Goal: Task Accomplishment & Management: Complete application form

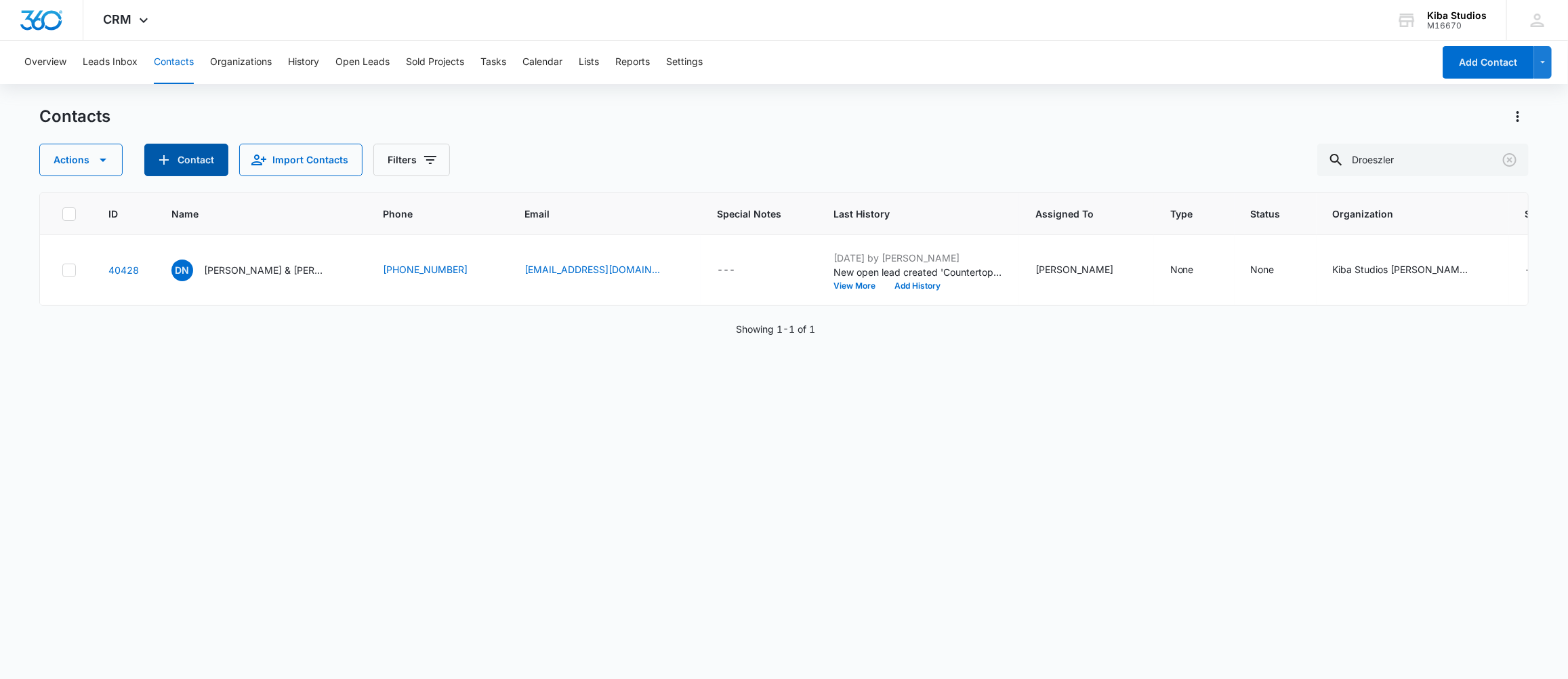
click at [181, 165] on button "Contact" at bounding box center [186, 160] width 84 height 32
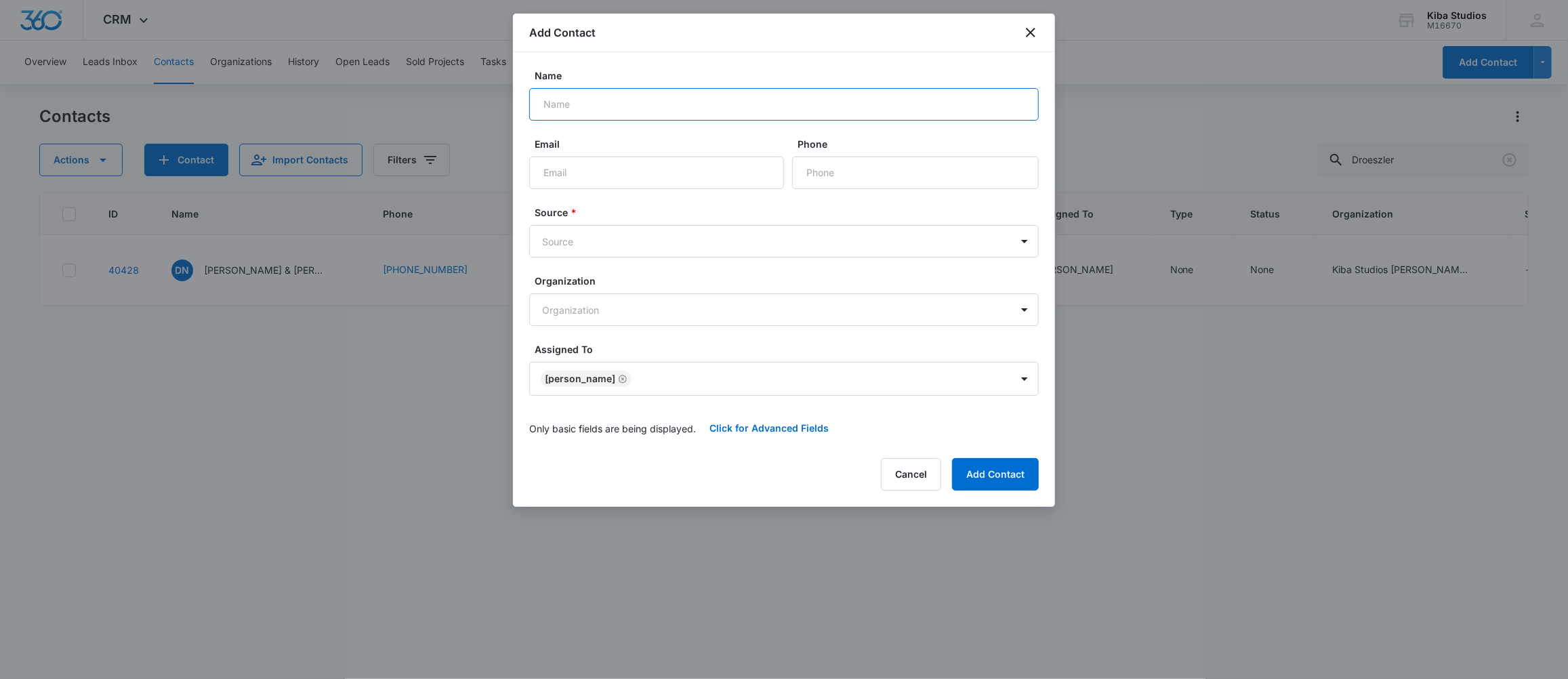
click at [674, 111] on input "Name" at bounding box center [784, 104] width 509 height 32
type input "[PERSON_NAME] & [PERSON_NAME]"
click at [593, 243] on body "CRM Apps Forms CRM Scheduling Files Brand Kiba Studios M16670 Your Accounts Vie…" at bounding box center [784, 339] width 1568 height 679
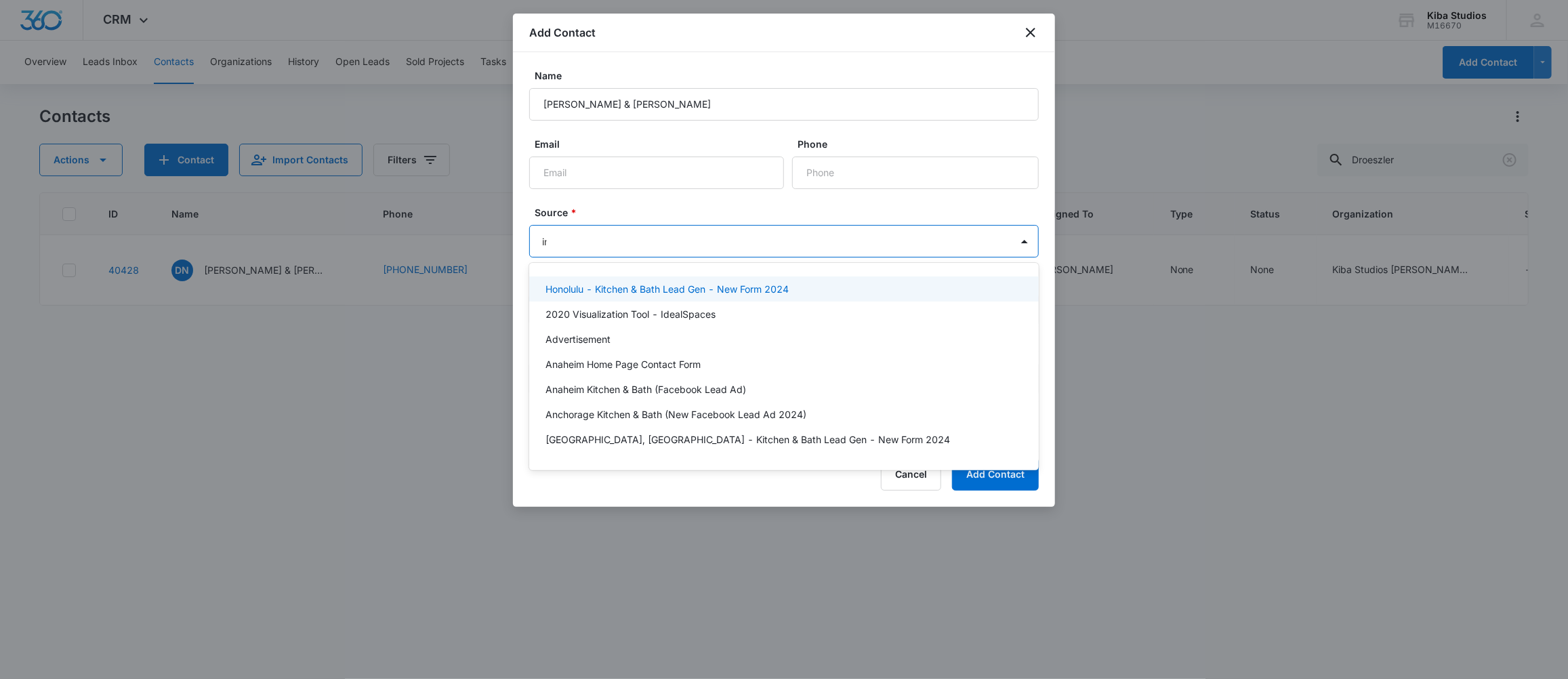
type input "ins"
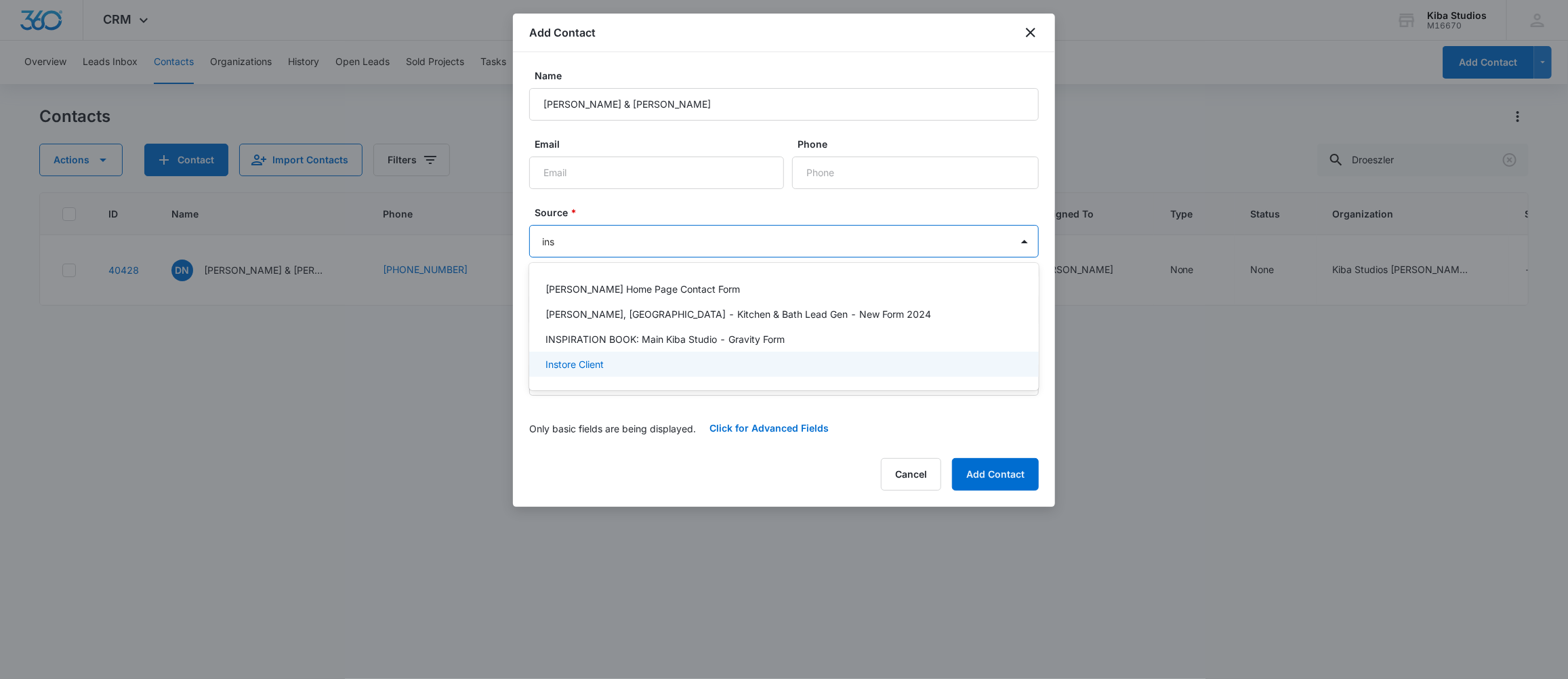
click at [584, 368] on p "Instore Client" at bounding box center [574, 364] width 58 height 14
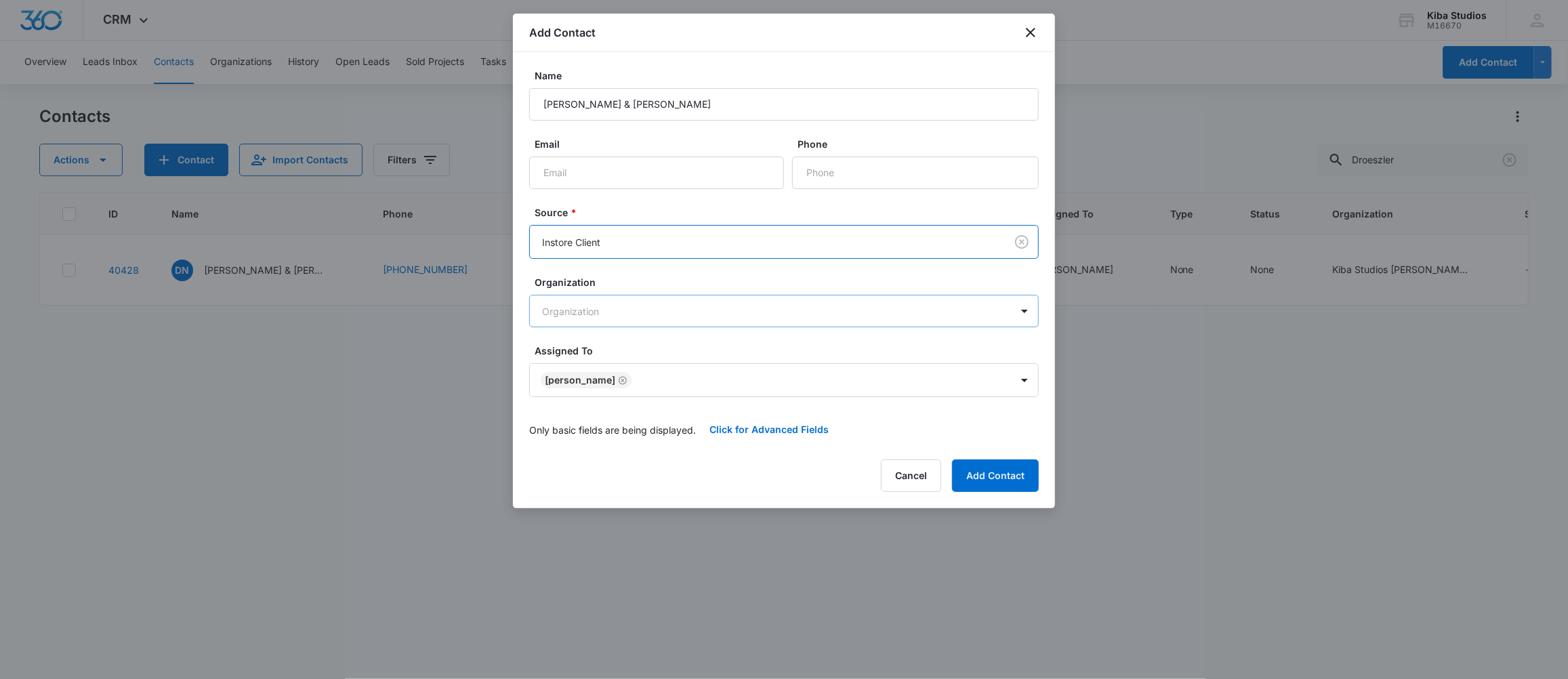
click at [607, 306] on body "CRM Apps Forms CRM Scheduling Files Brand Kiba Studios M16670 Your Accounts Vie…" at bounding box center [784, 339] width 1568 height 679
drag, startPoint x: 565, startPoint y: 364, endPoint x: 579, endPoint y: 362, distance: 14.1
click at [569, 363] on p "Kiba Studios [PERSON_NAME]" at bounding box center [613, 359] width 136 height 14
click at [993, 477] on button "Add Contact" at bounding box center [995, 477] width 87 height 32
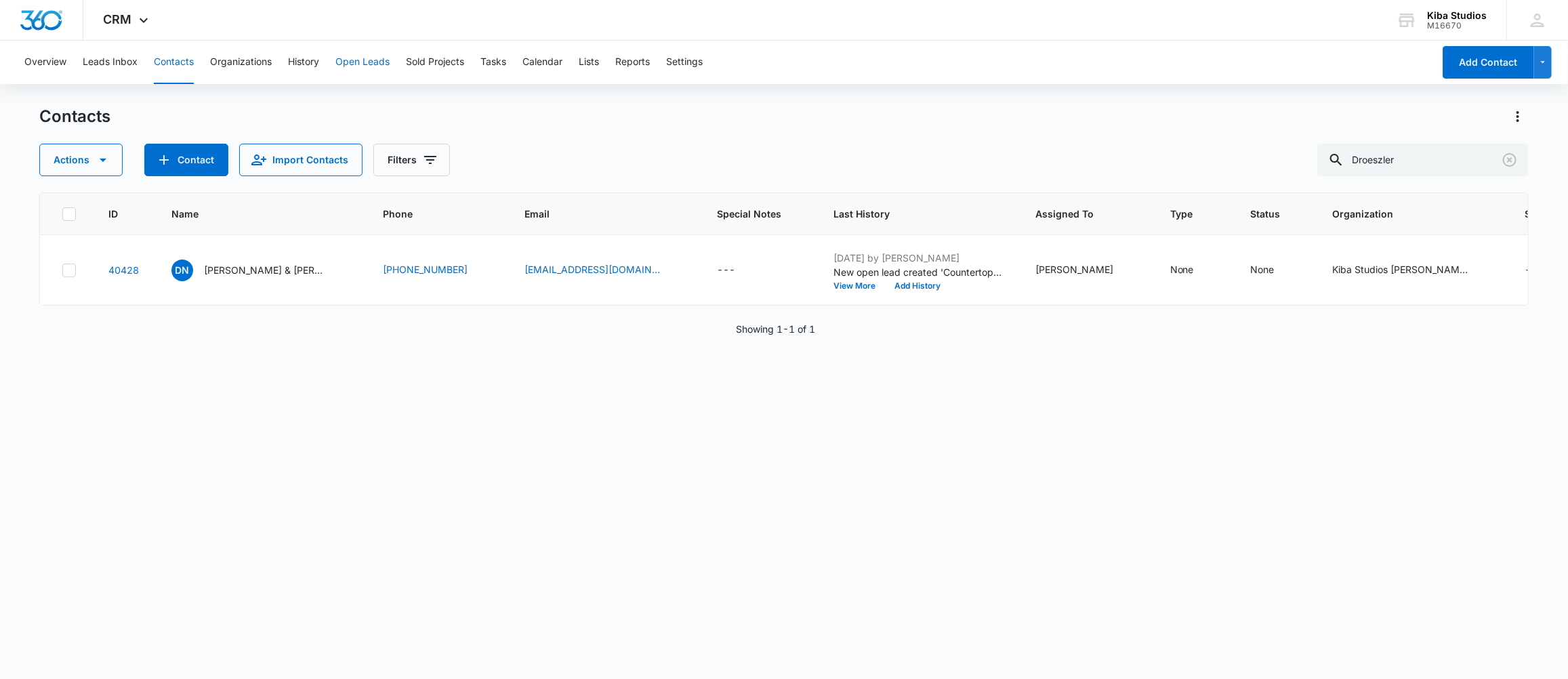
click at [361, 65] on button "Open Leads" at bounding box center [362, 62] width 54 height 43
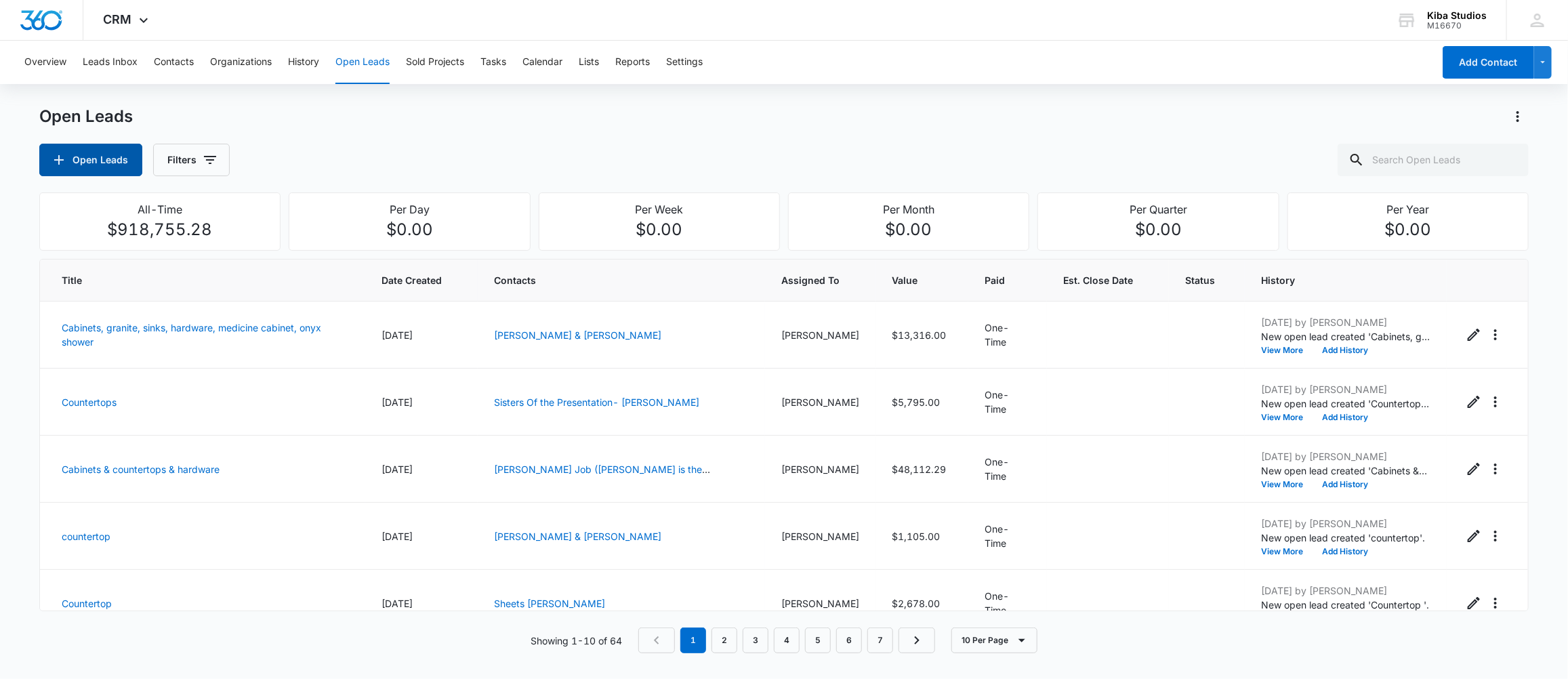
click at [74, 156] on button "Open Leads" at bounding box center [91, 160] width 103 height 32
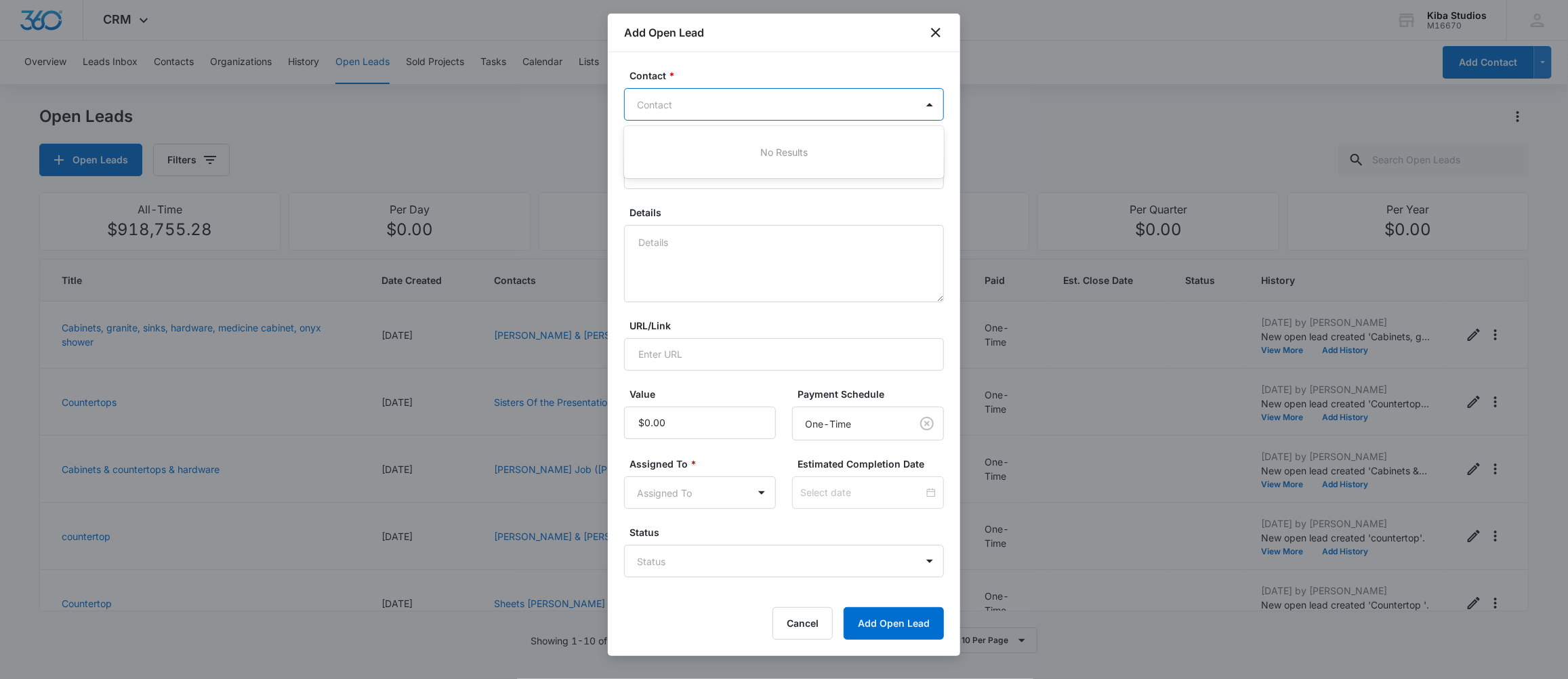
click at [676, 100] on div at bounding box center [775, 104] width 278 height 17
type input "[PERSON_NAME]"
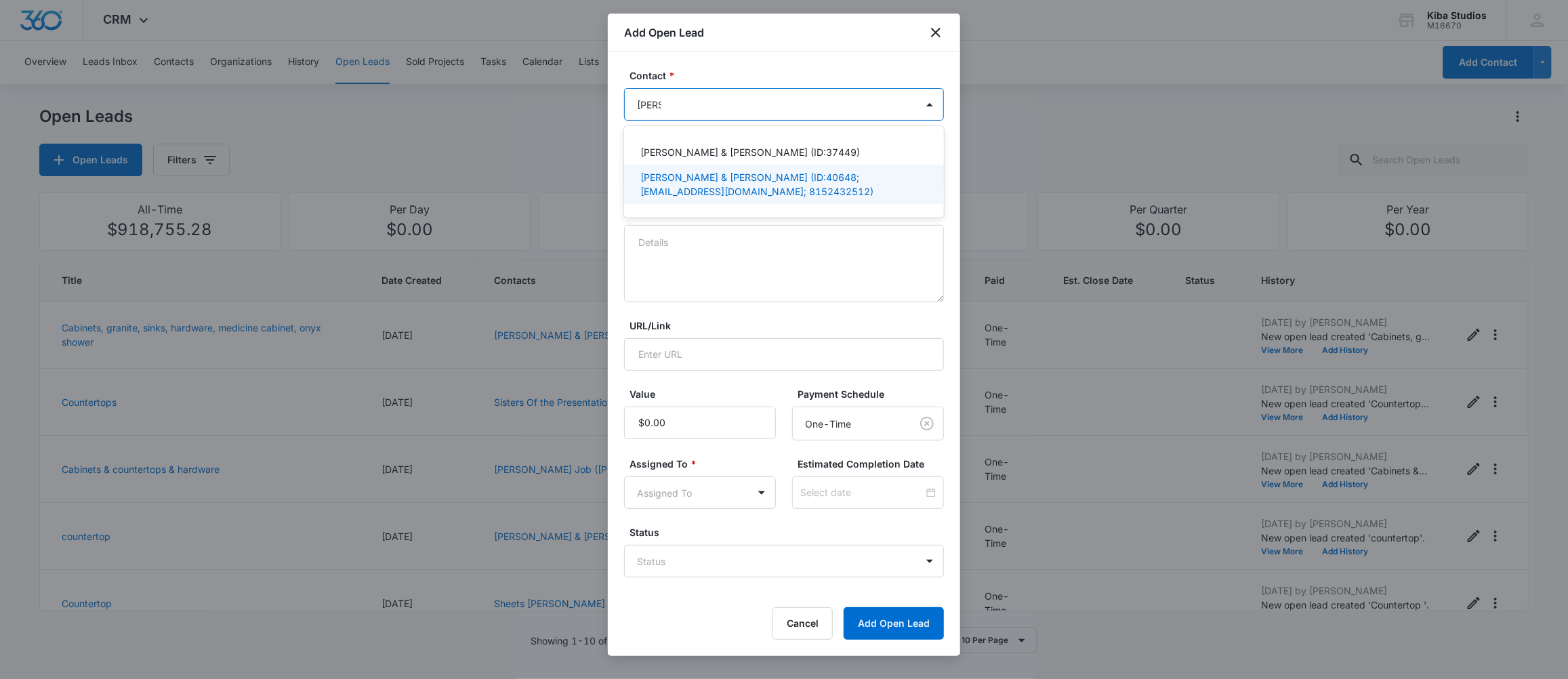
click at [672, 181] on p "[PERSON_NAME] & [PERSON_NAME] (ID:40648; [EMAIL_ADDRESS][DOMAIN_NAME]; 81524325…" at bounding box center [782, 185] width 284 height 29
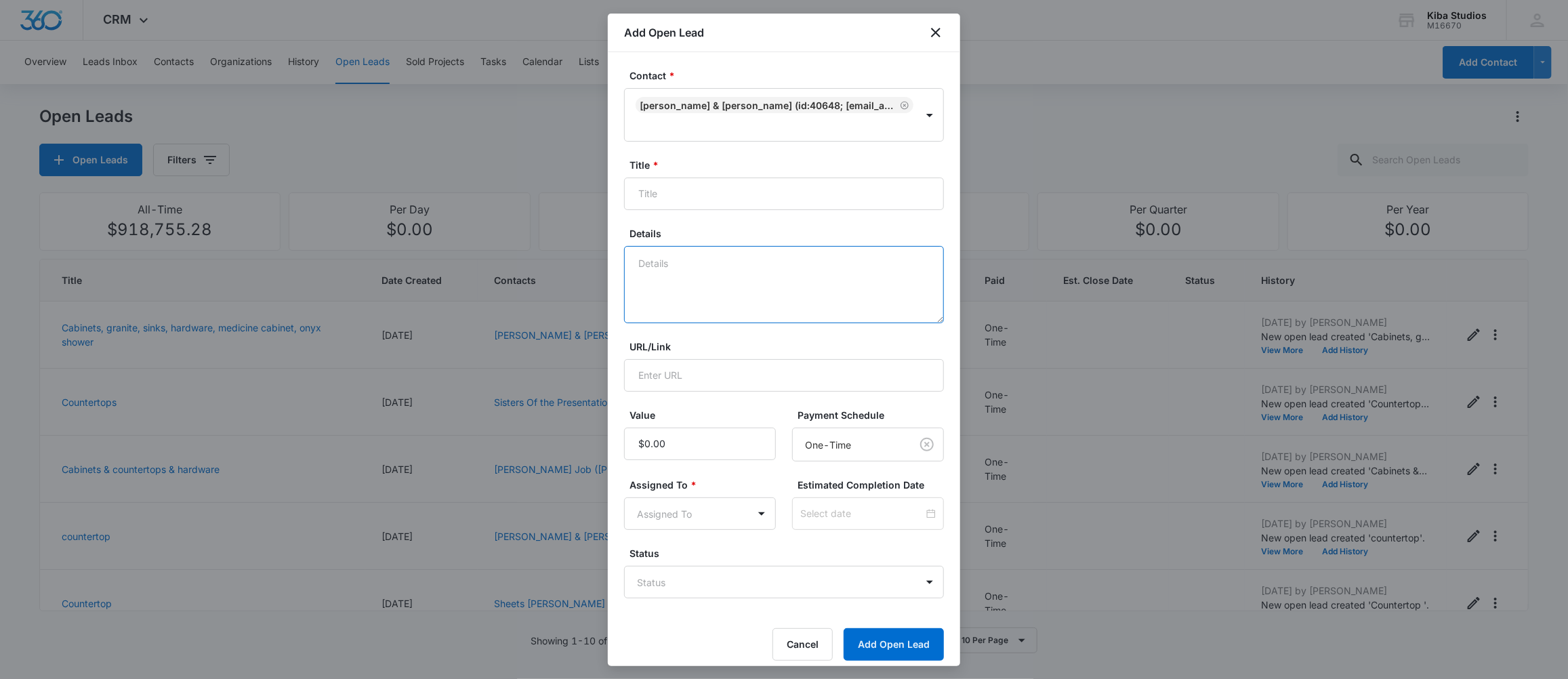
click at [676, 273] on textarea "Details" at bounding box center [784, 284] width 320 height 77
click at [666, 193] on input "Title *" at bounding box center [784, 194] width 320 height 32
type input "Bathroom"
type textarea "Needs an onyx shower, Onyx countertops, light fixtures for above the 2 vanities…"
click at [700, 512] on body "CRM Apps Forms CRM Scheduling Files Brand Kiba Studios M16670 Your Accounts Vie…" at bounding box center [784, 339] width 1568 height 679
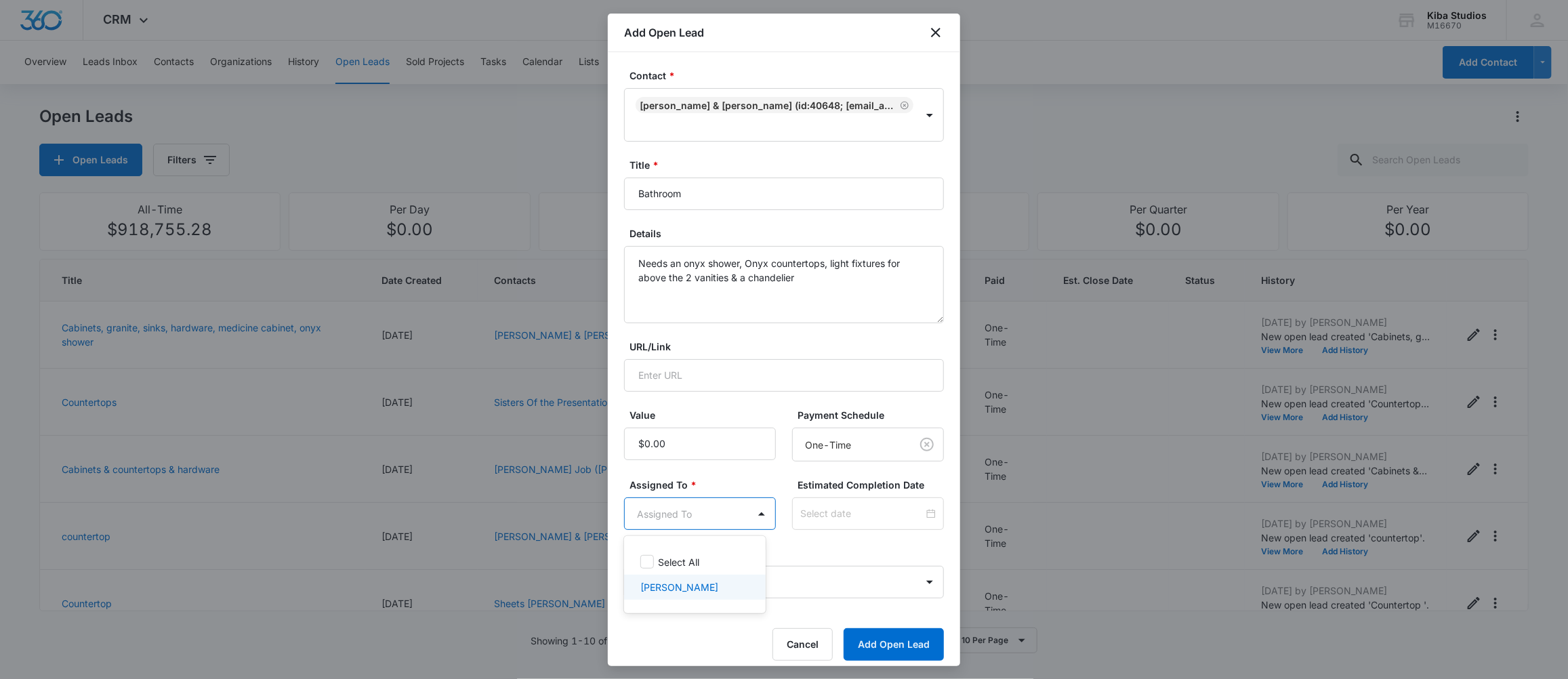
click at [664, 597] on div "[PERSON_NAME]" at bounding box center [695, 588] width 142 height 25
click at [858, 564] on div at bounding box center [784, 339] width 1568 height 679
click at [850, 655] on button "Add Open Lead" at bounding box center [894, 657] width 100 height 32
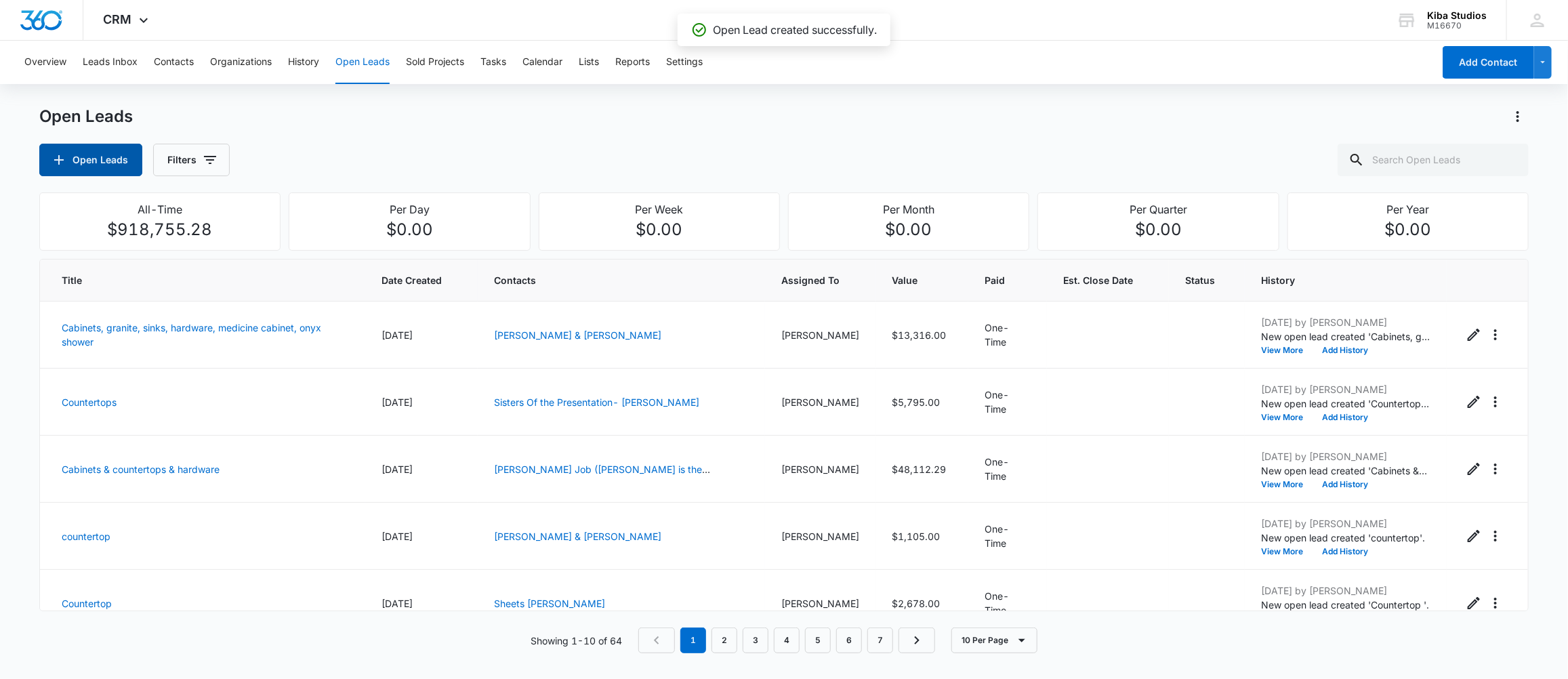
click at [118, 162] on button "Open Leads" at bounding box center [91, 160] width 103 height 32
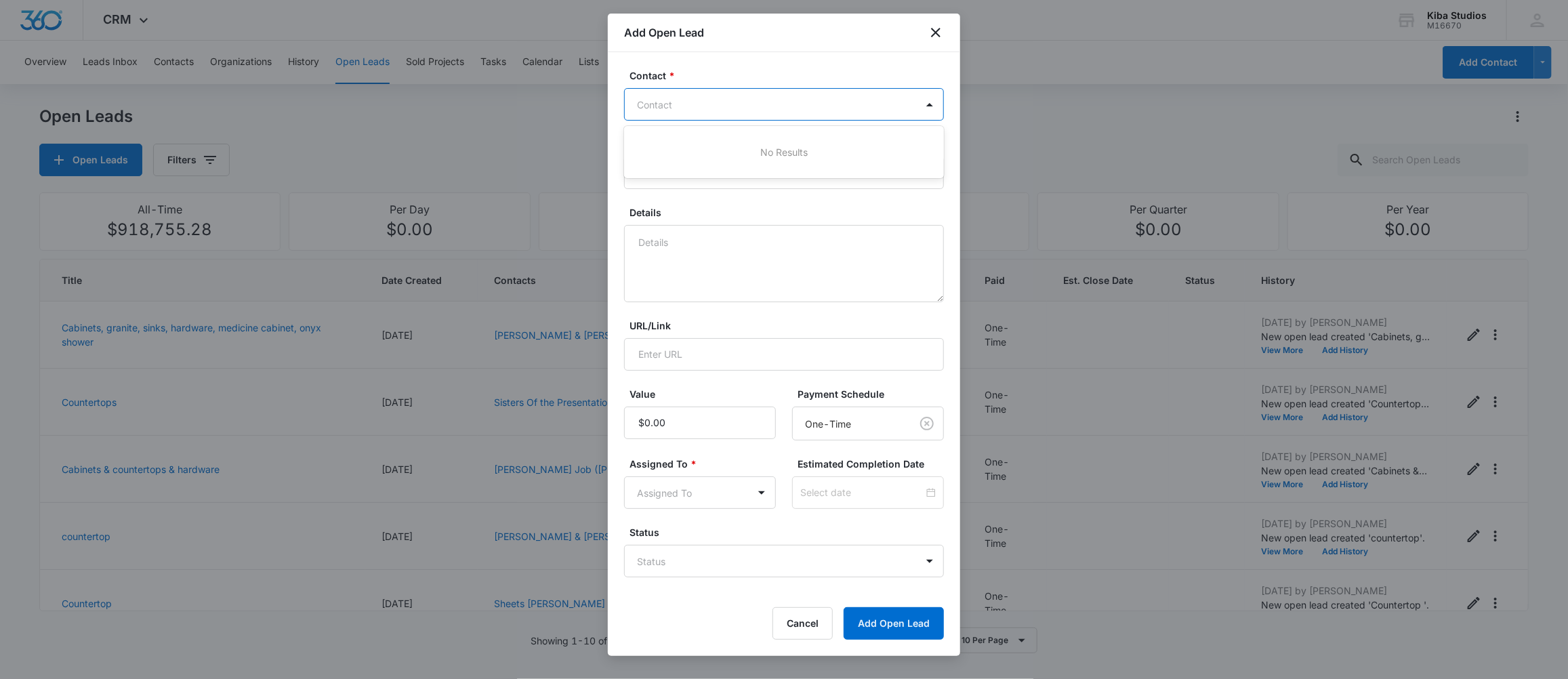
drag, startPoint x: 748, startPoint y: 96, endPoint x: 748, endPoint y: 104, distance: 8.0
click at [748, 100] on div at bounding box center [775, 104] width 278 height 17
type input "[PERSON_NAME]"
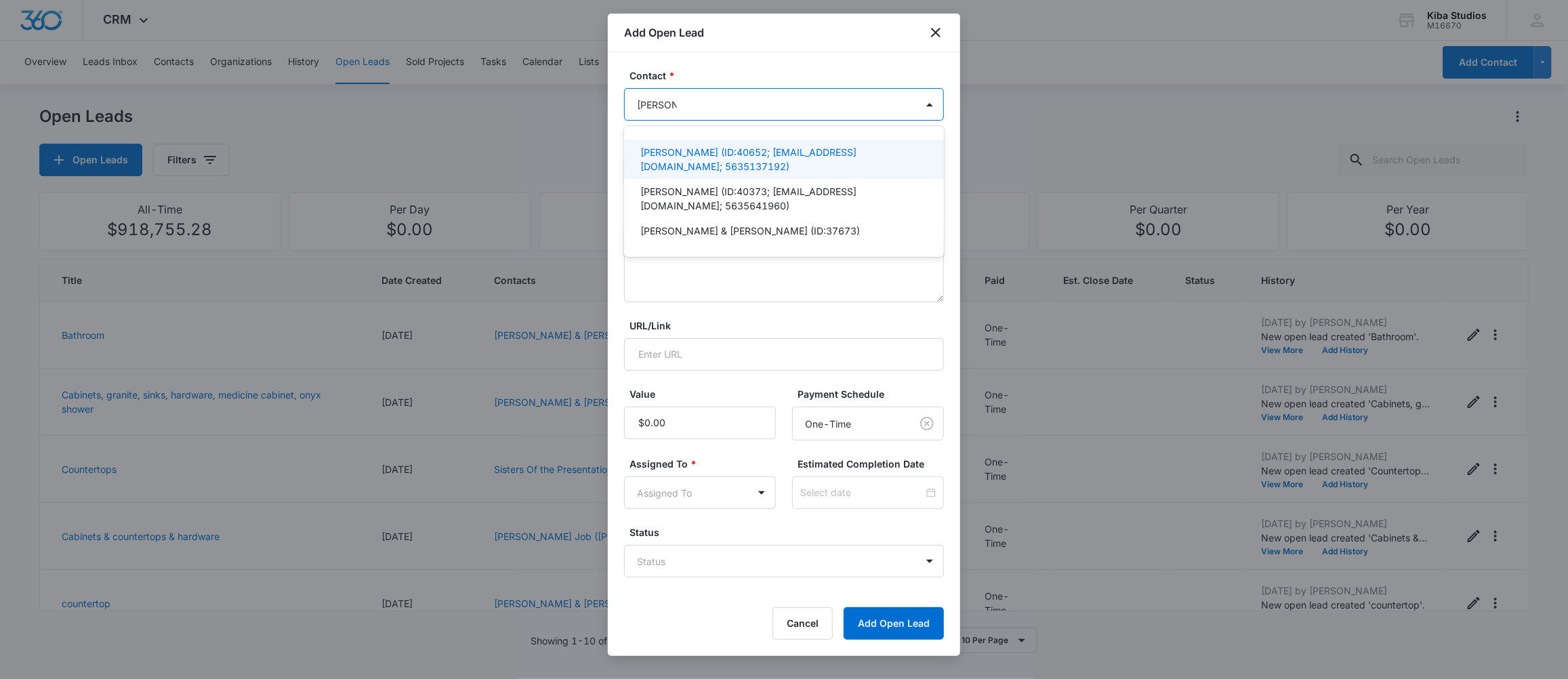
click at [695, 152] on p "[PERSON_NAME] (ID:40652; [EMAIL_ADDRESS][DOMAIN_NAME]; 5635137192)" at bounding box center [782, 160] width 284 height 29
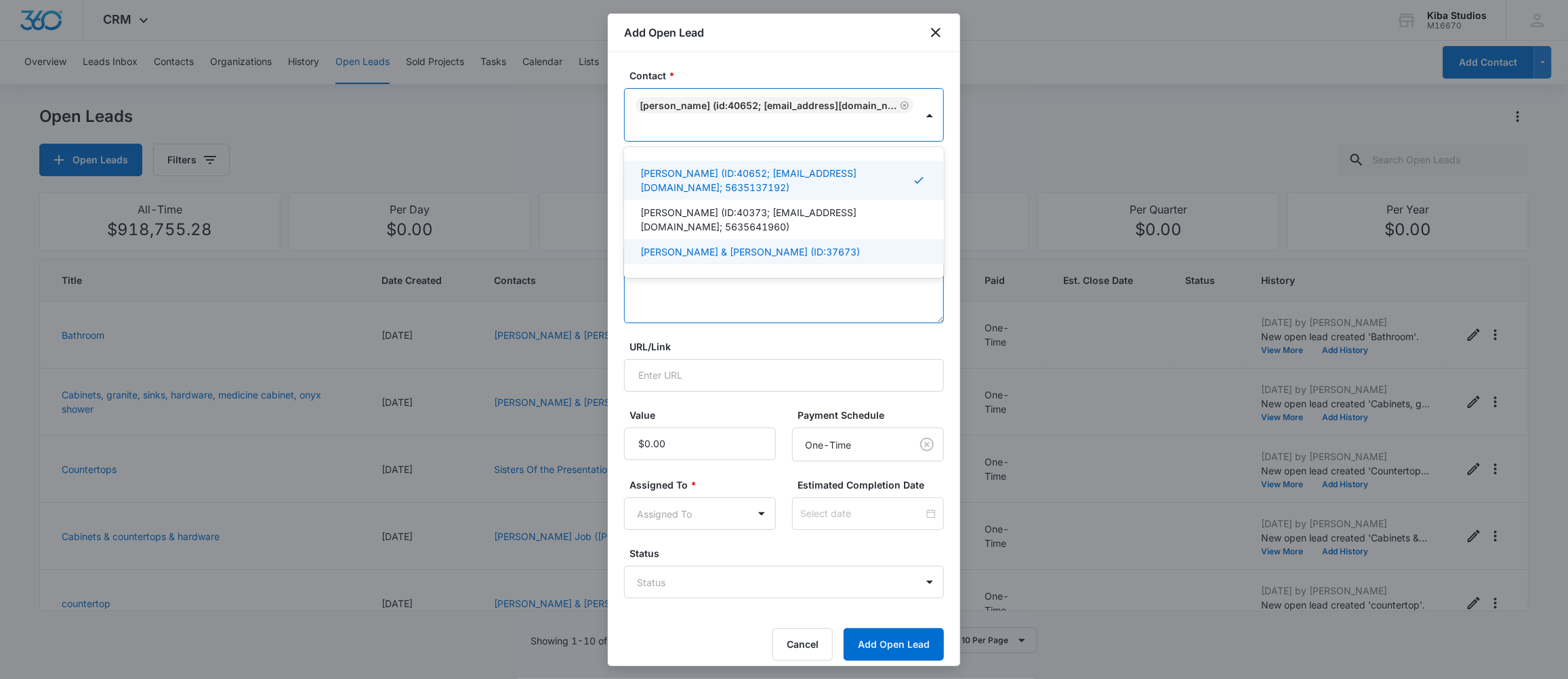
click at [714, 307] on textarea "Details" at bounding box center [784, 284] width 320 height 77
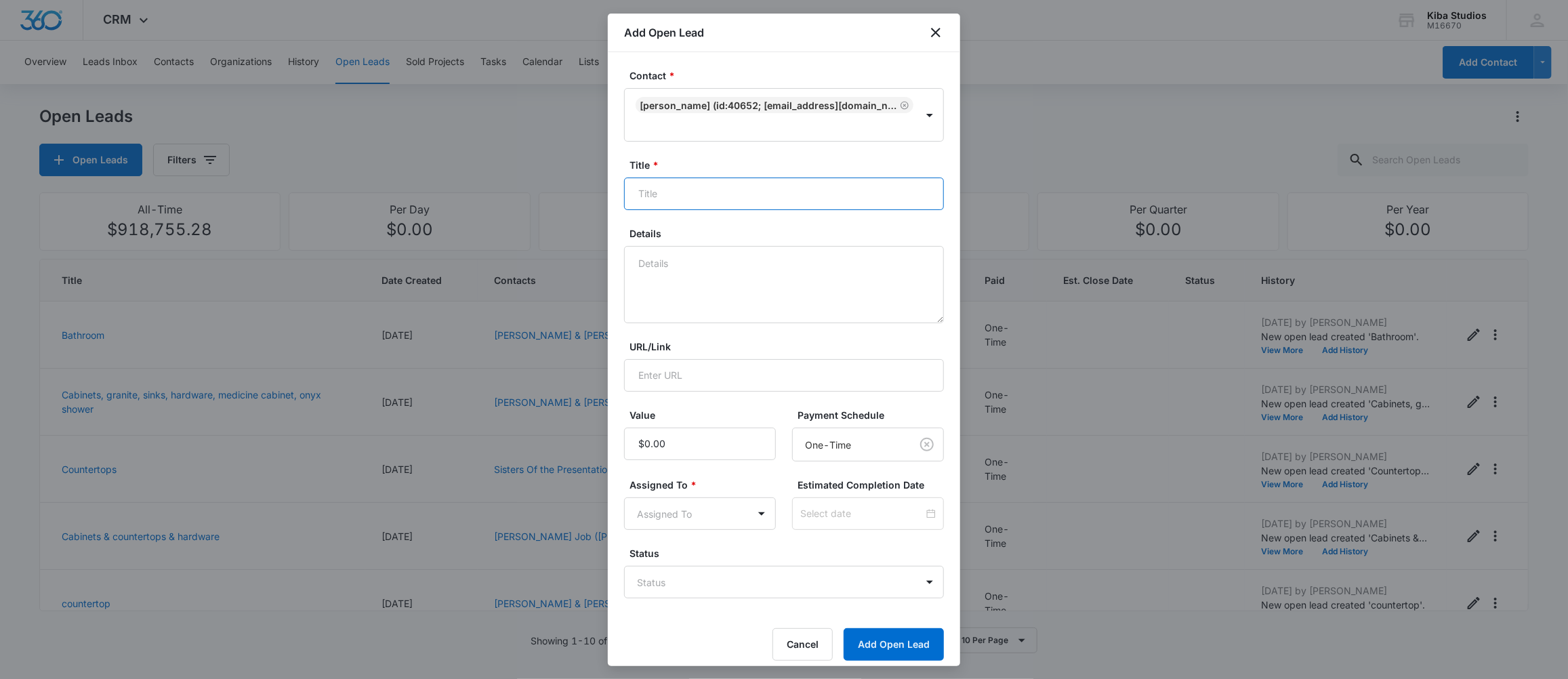
click at [692, 196] on input "Title *" at bounding box center [784, 194] width 320 height 32
type input "Kitchen"
type textarea "o"
type textarea "Looking for a KCD kitchen to help with cost"
click at [722, 508] on body "CRM Apps Forms CRM Scheduling Files Brand Kiba Studios M16670 Your Accounts Vie…" at bounding box center [784, 339] width 1568 height 679
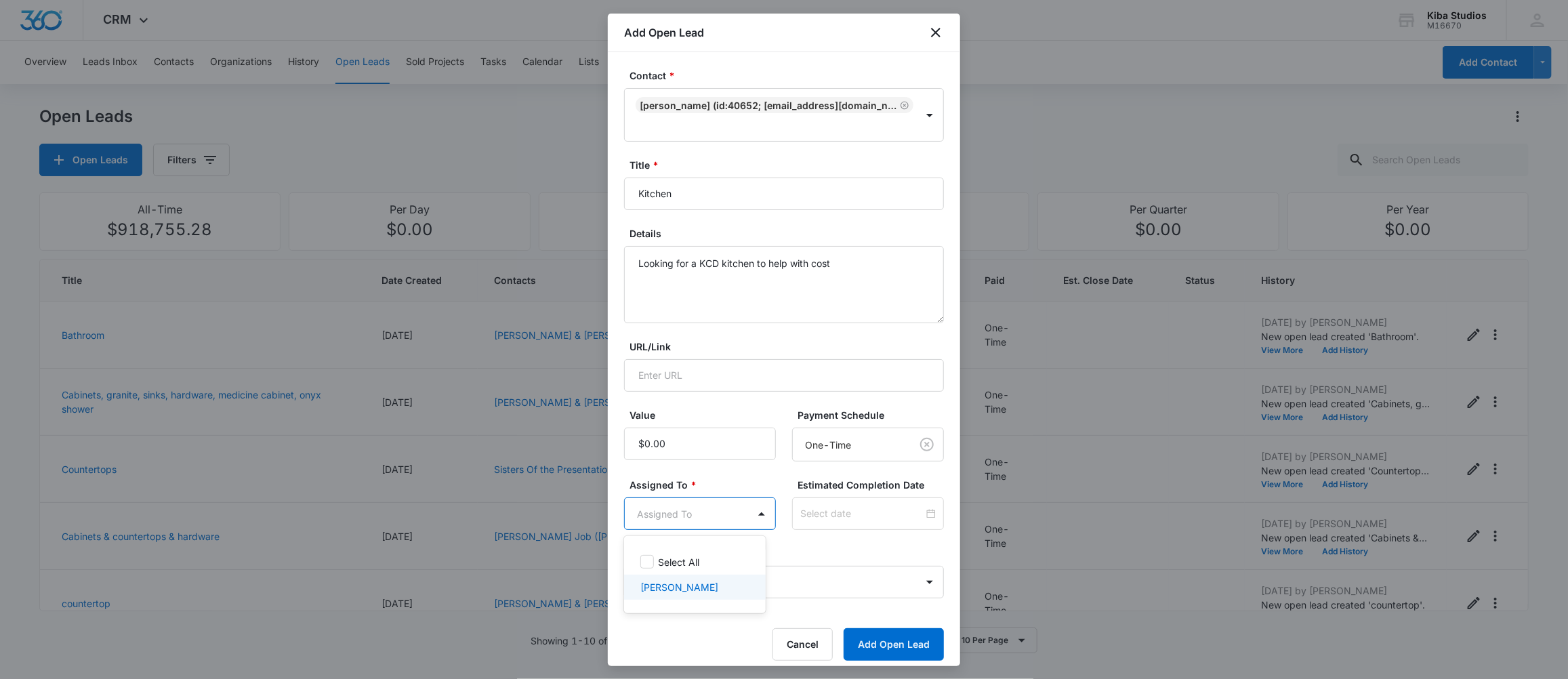
click at [680, 582] on p "[PERSON_NAME]" at bounding box center [679, 588] width 78 height 14
click at [807, 550] on div at bounding box center [784, 339] width 1568 height 679
click at [862, 648] on button "Add Open Lead" at bounding box center [894, 657] width 100 height 32
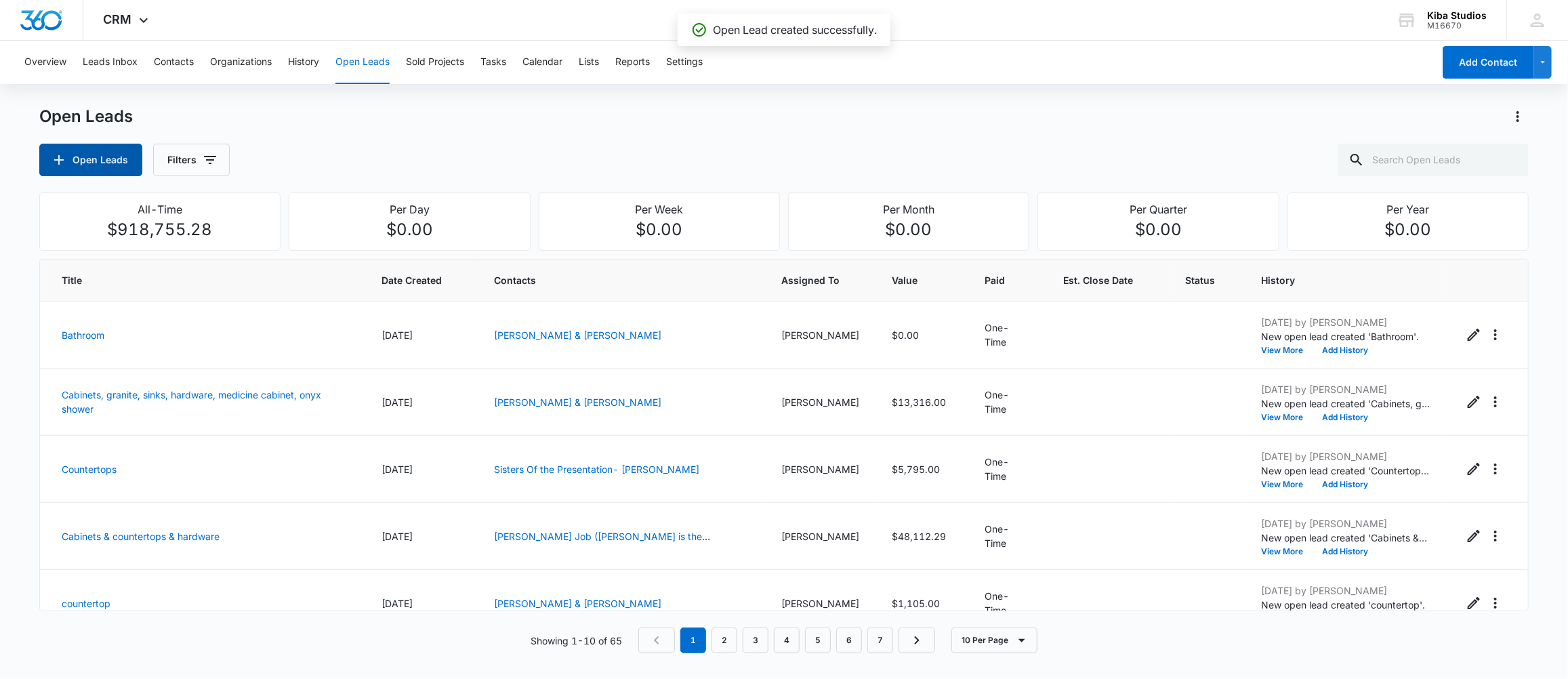
click at [120, 154] on button "Open Leads" at bounding box center [91, 160] width 103 height 32
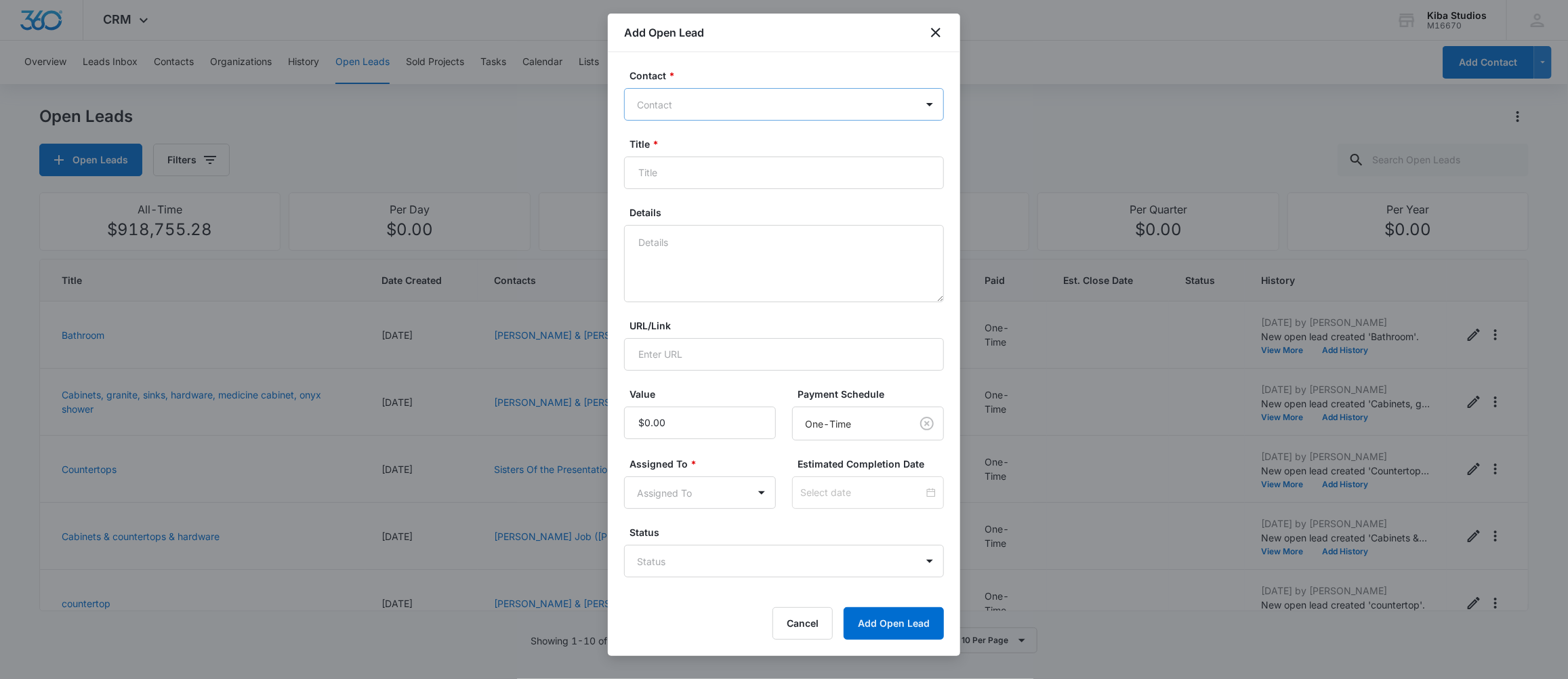
click at [743, 111] on div at bounding box center [775, 104] width 278 height 17
type input "Bernh"
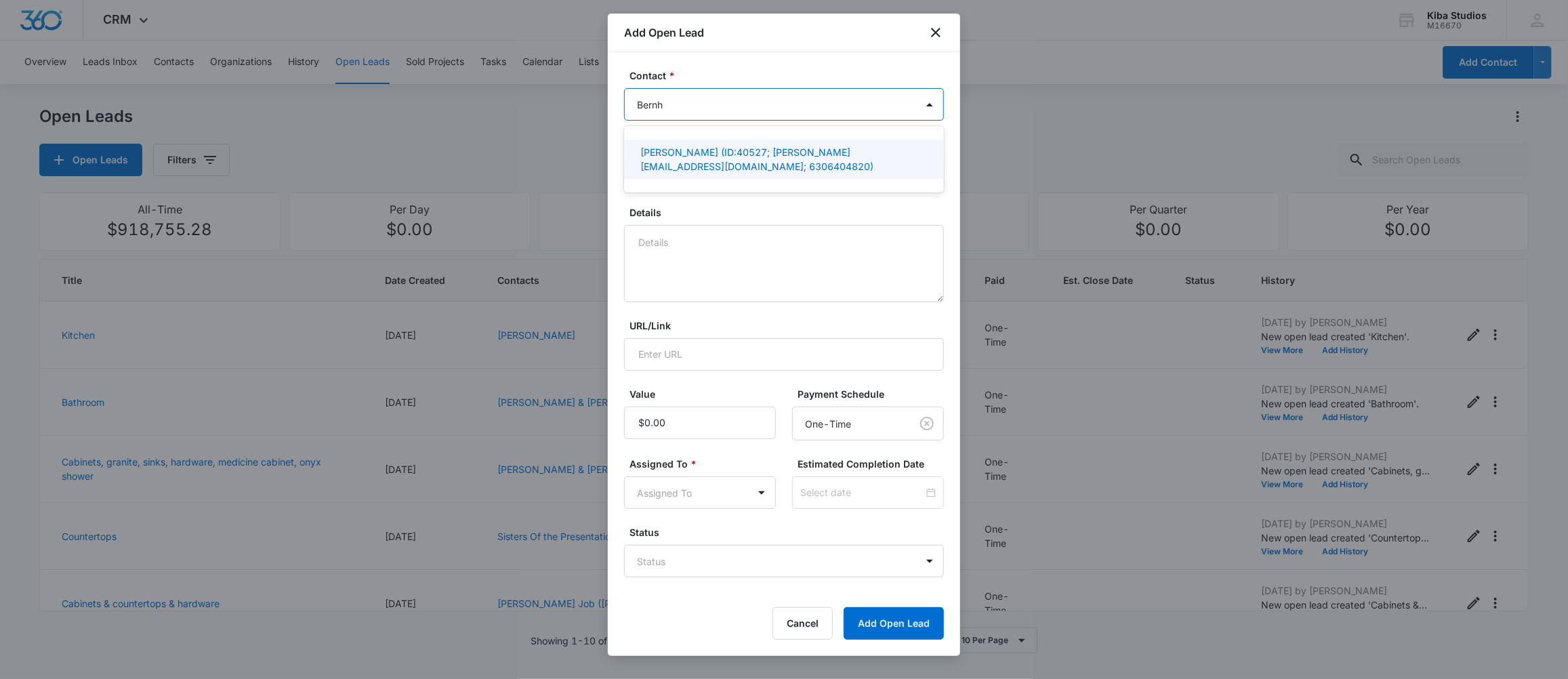
click at [674, 148] on p "[PERSON_NAME] (ID:40527; [PERSON_NAME][EMAIL_ADDRESS][DOMAIN_NAME]; 6306404820)" at bounding box center [782, 160] width 284 height 29
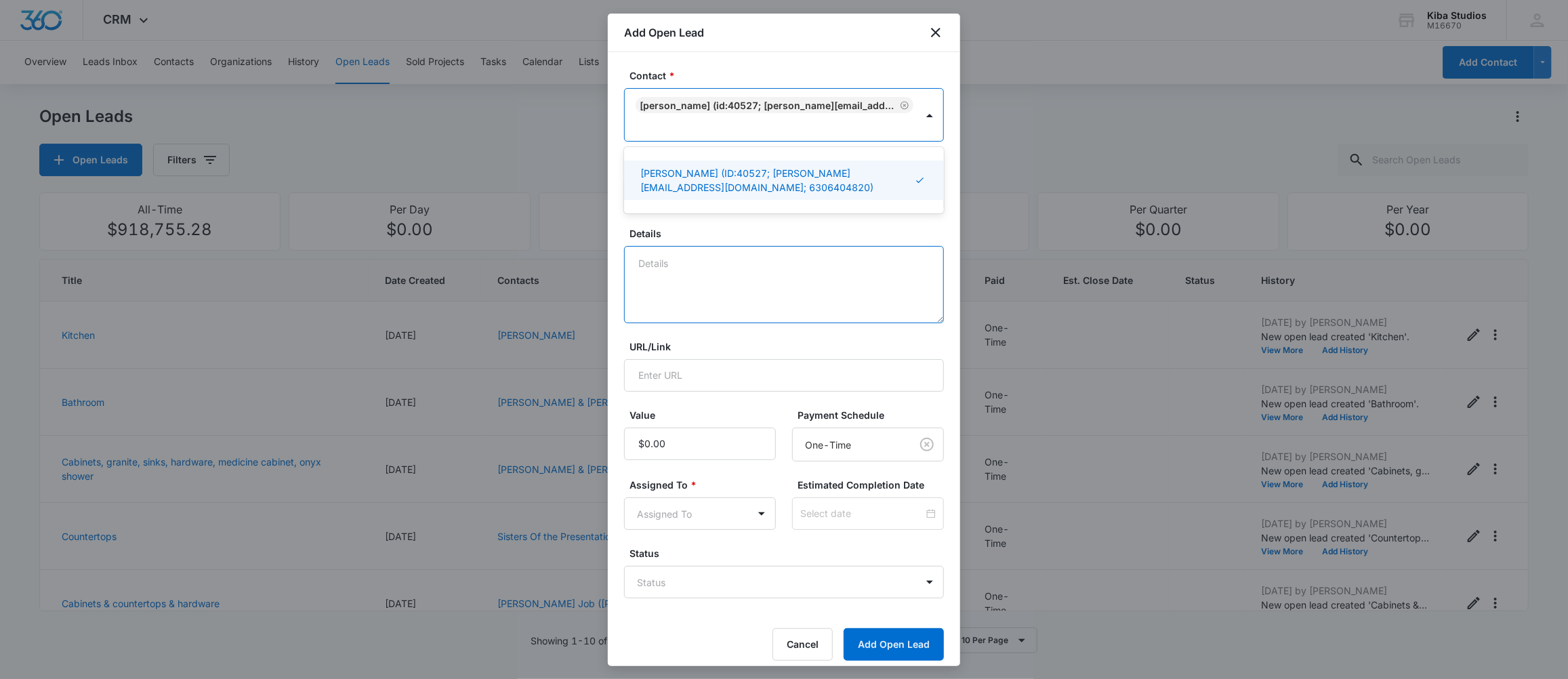
click at [684, 253] on textarea "Details" at bounding box center [784, 284] width 320 height 77
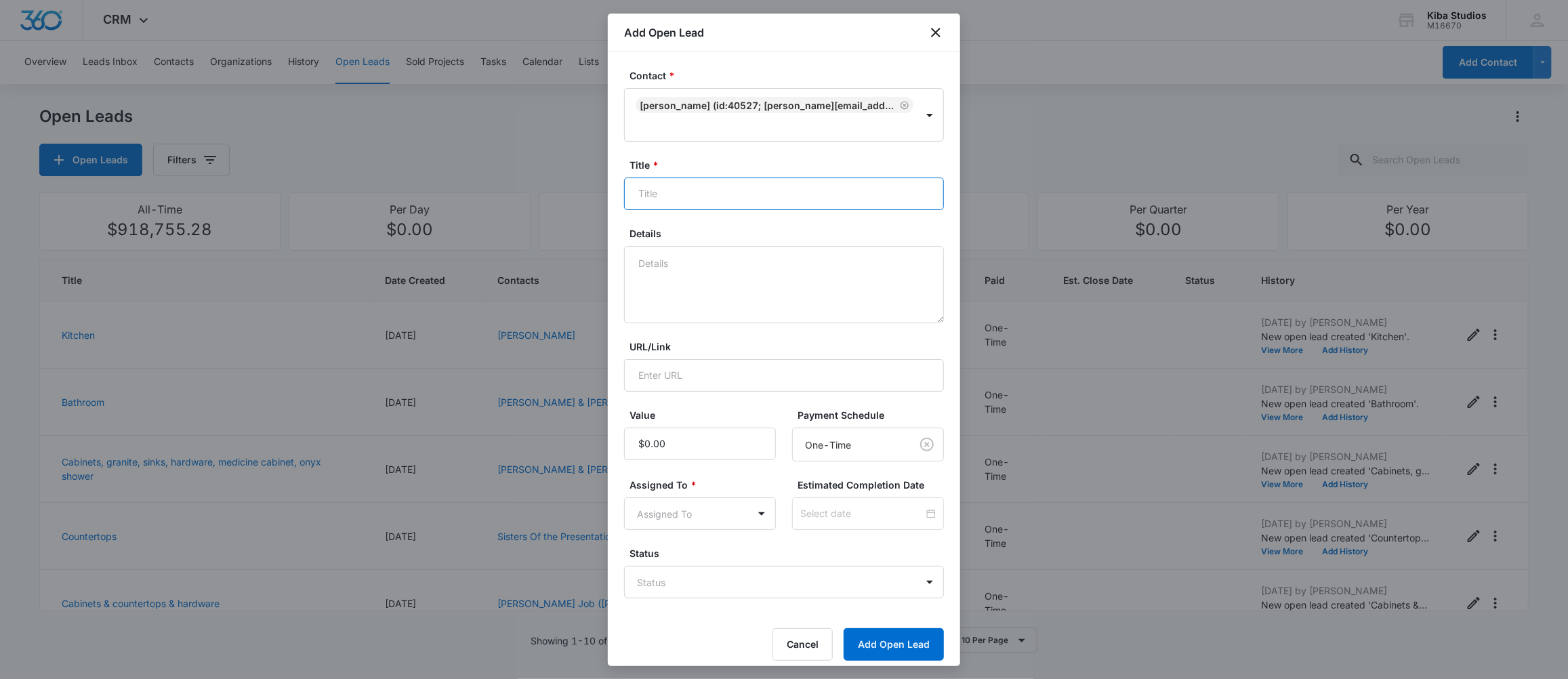
click at [668, 186] on input "Title *" at bounding box center [784, 194] width 320 height 32
type input "2 bathrooms"
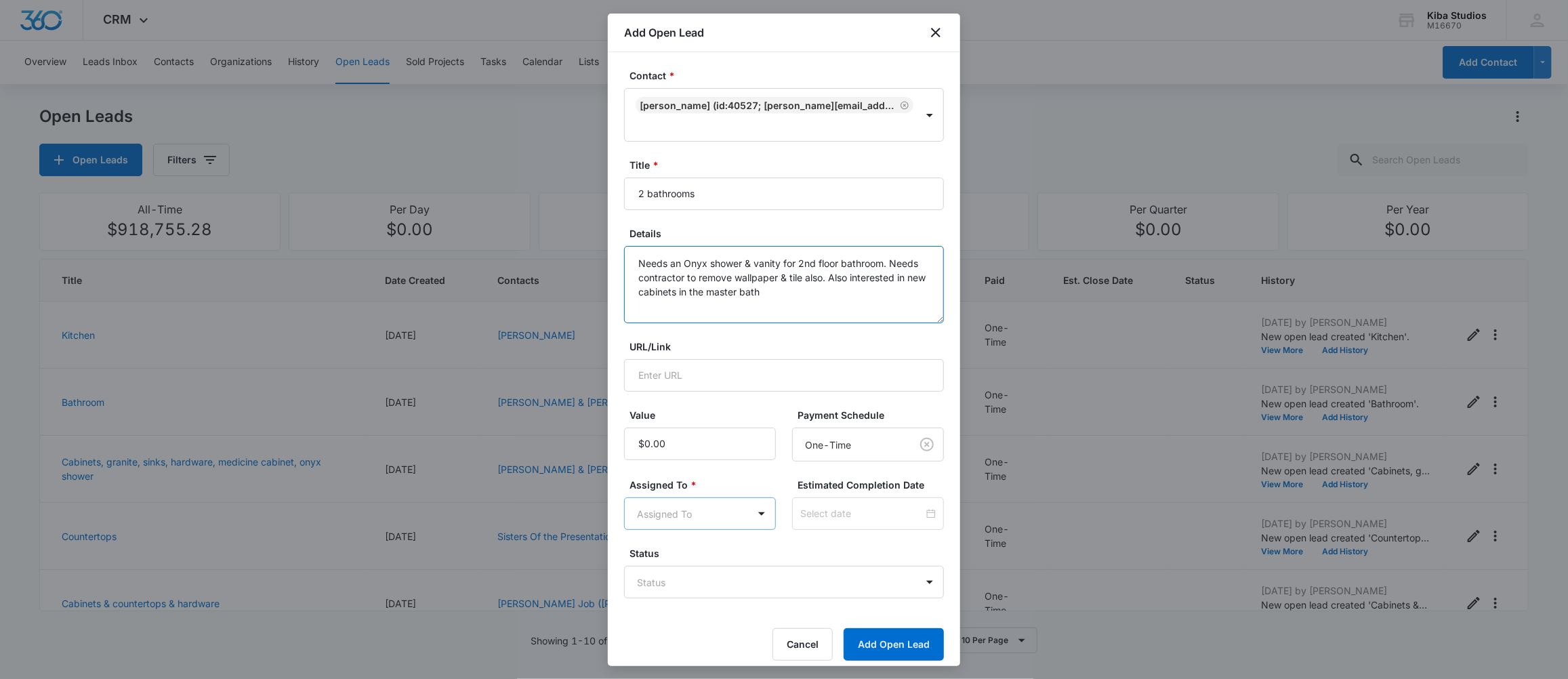
type textarea "Needs an Onyx shower & vanity for 2nd floor bathroom. Needs contractor to remov…"
click at [686, 520] on body "CRM Apps Forms CRM Scheduling Files Brand Kiba Studios M16670 Your Accounts Vie…" at bounding box center [784, 339] width 1568 height 679
click at [672, 589] on p "[PERSON_NAME]" at bounding box center [679, 588] width 78 height 14
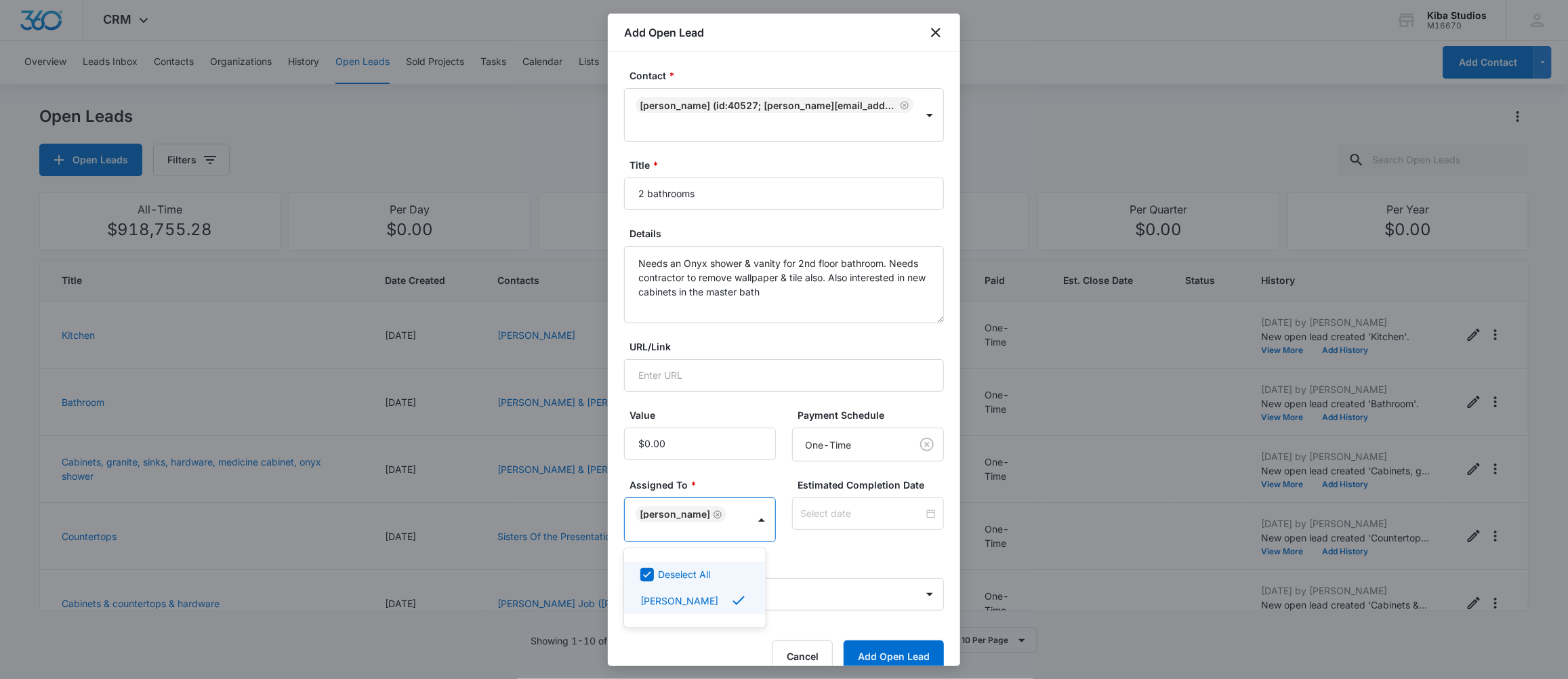
click at [878, 564] on div at bounding box center [784, 339] width 1568 height 679
drag, startPoint x: 868, startPoint y: 652, endPoint x: 865, endPoint y: 631, distance: 21.2
click at [868, 649] on button "Add Open Lead" at bounding box center [894, 657] width 100 height 32
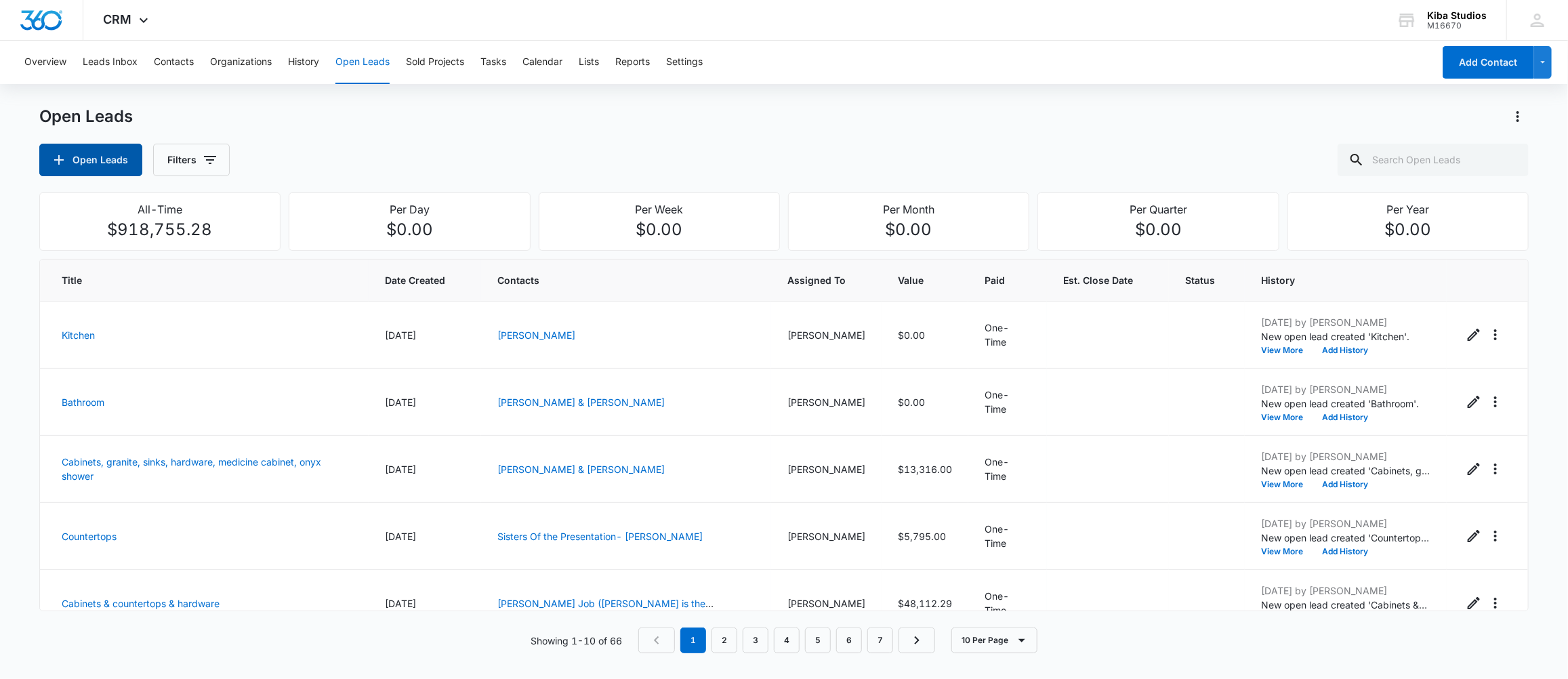
click at [94, 148] on button "Open Leads" at bounding box center [91, 160] width 103 height 32
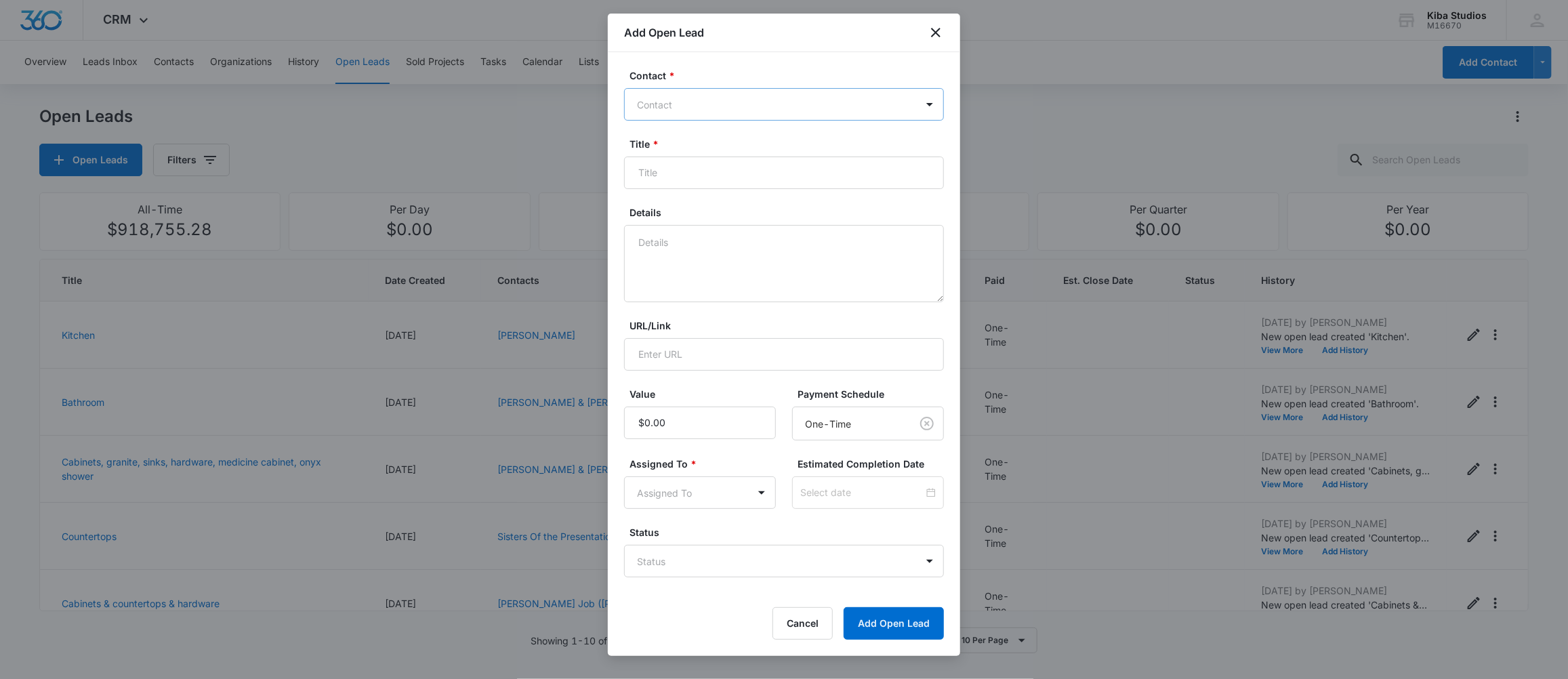
click at [719, 101] on div at bounding box center [775, 104] width 278 height 17
type input "Murd"
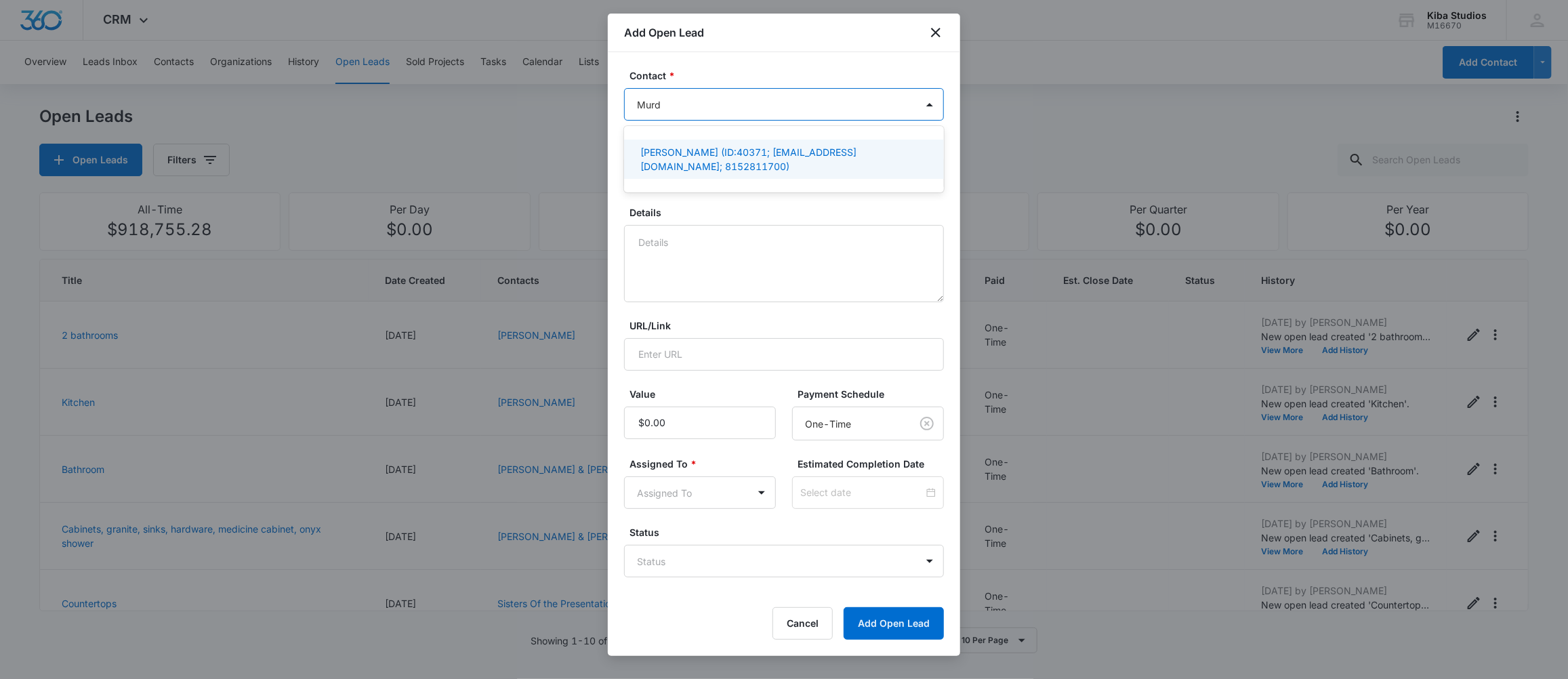
click at [671, 154] on p "[PERSON_NAME] (ID:40371; [EMAIL_ADDRESS][DOMAIN_NAME]; 8152811700)" at bounding box center [782, 160] width 284 height 29
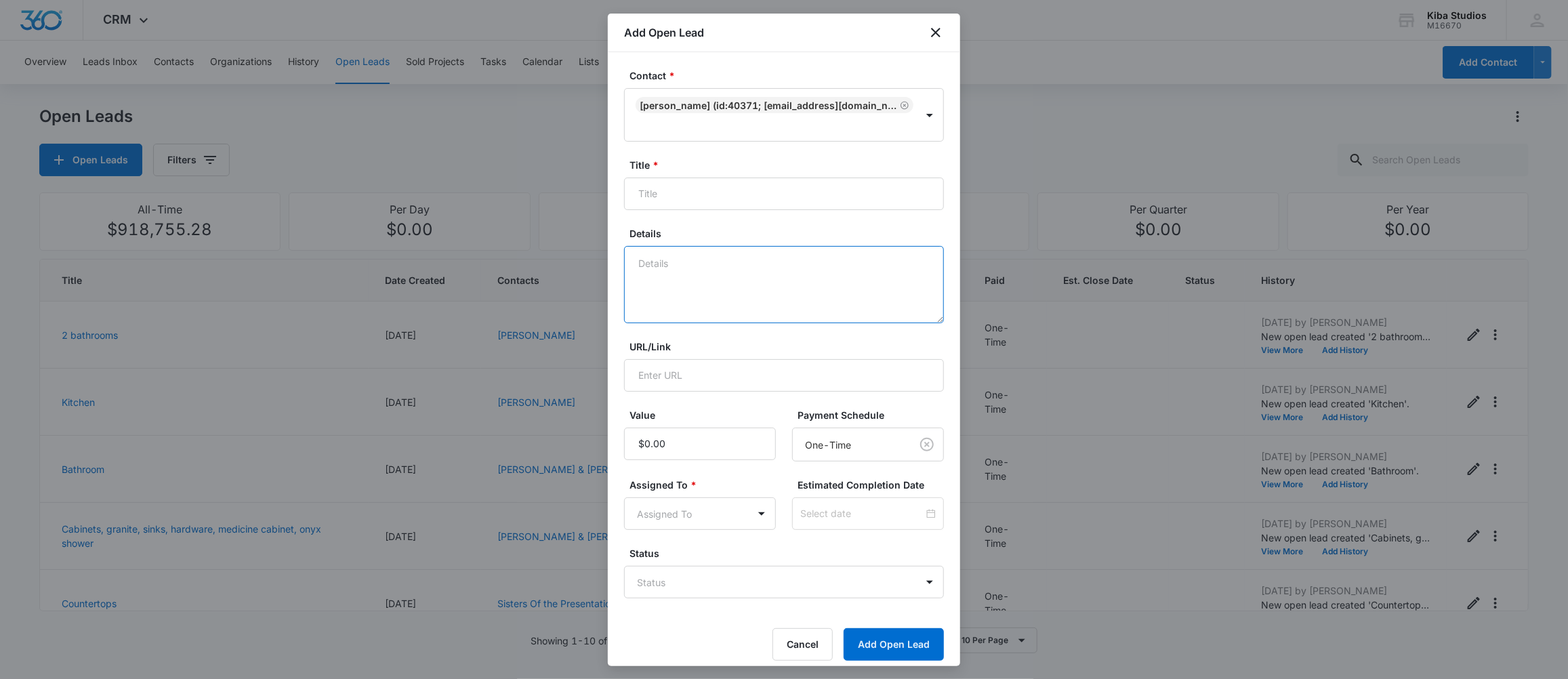
click at [648, 284] on textarea "Details" at bounding box center [784, 284] width 320 height 77
click at [675, 196] on input "Title *" at bounding box center [784, 194] width 320 height 32
type input "Remodel"
type textarea "T"
type textarea "Customer needs a new kitchen, pantry, bathroom & laundry room"
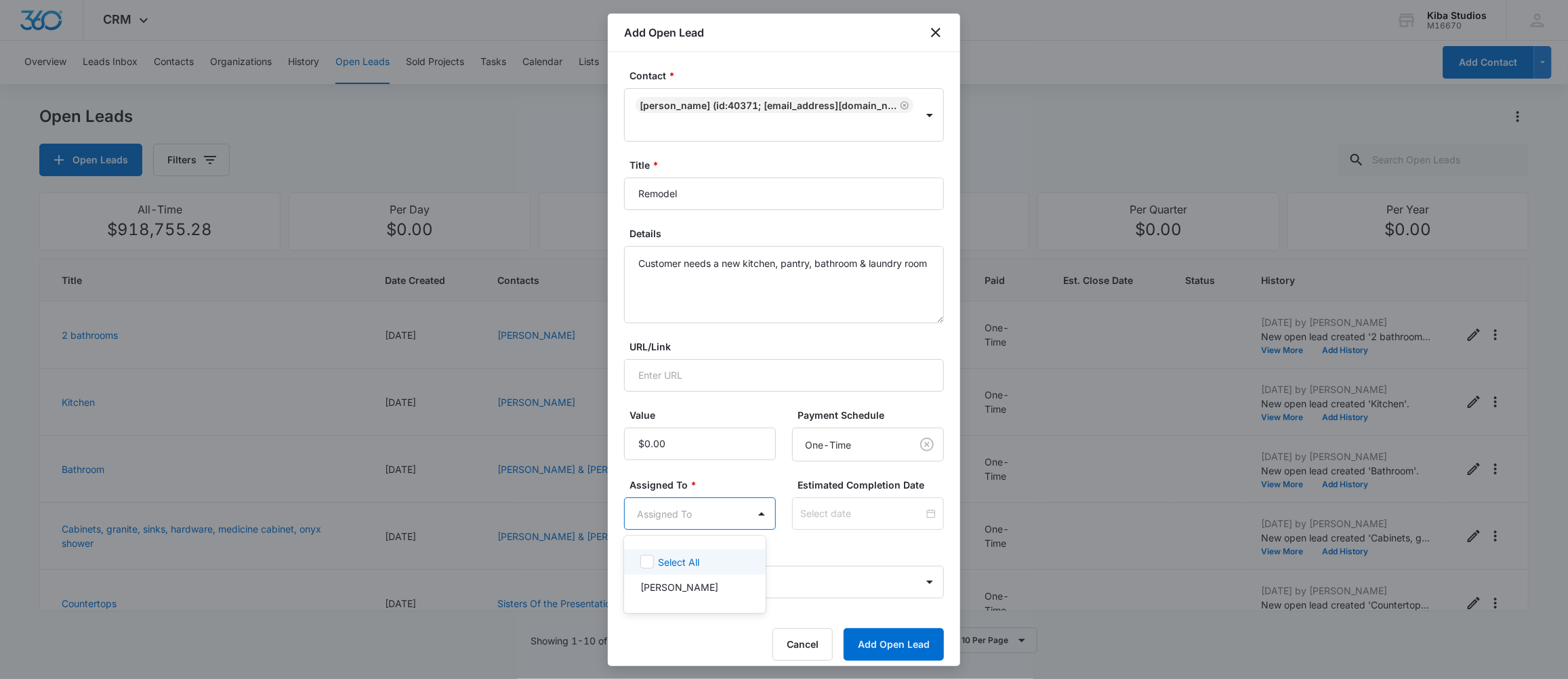
click at [675, 512] on body "CRM Apps Forms CRM Scheduling Files Brand Kiba Studios M16670 Your Accounts Vie…" at bounding box center [784, 339] width 1568 height 679
click at [654, 588] on p "[PERSON_NAME]" at bounding box center [679, 588] width 78 height 14
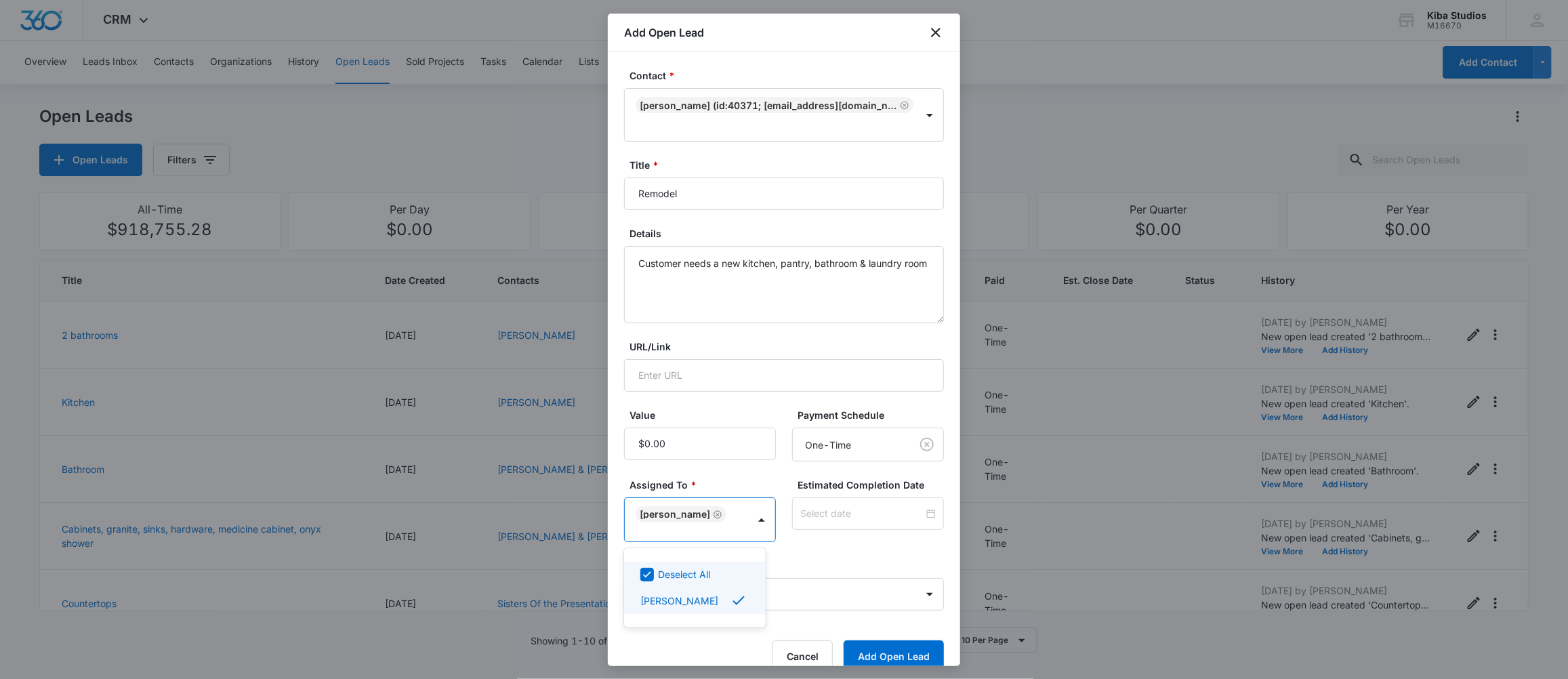
drag, startPoint x: 793, startPoint y: 555, endPoint x: 818, endPoint y: 572, distance: 30.2
click at [795, 555] on div at bounding box center [784, 339] width 1568 height 679
click at [865, 658] on button "Add Open Lead" at bounding box center [894, 657] width 100 height 32
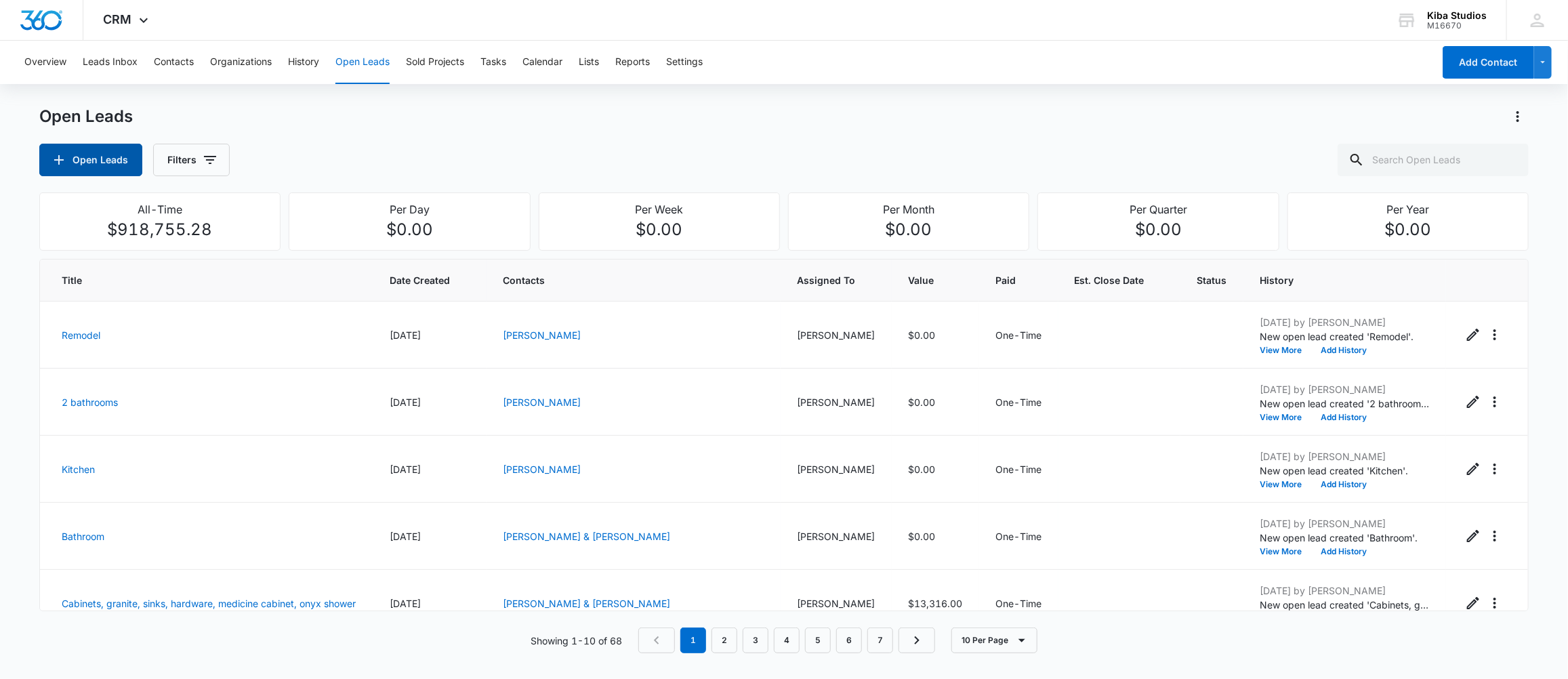
click at [87, 148] on button "Open Leads" at bounding box center [91, 160] width 103 height 32
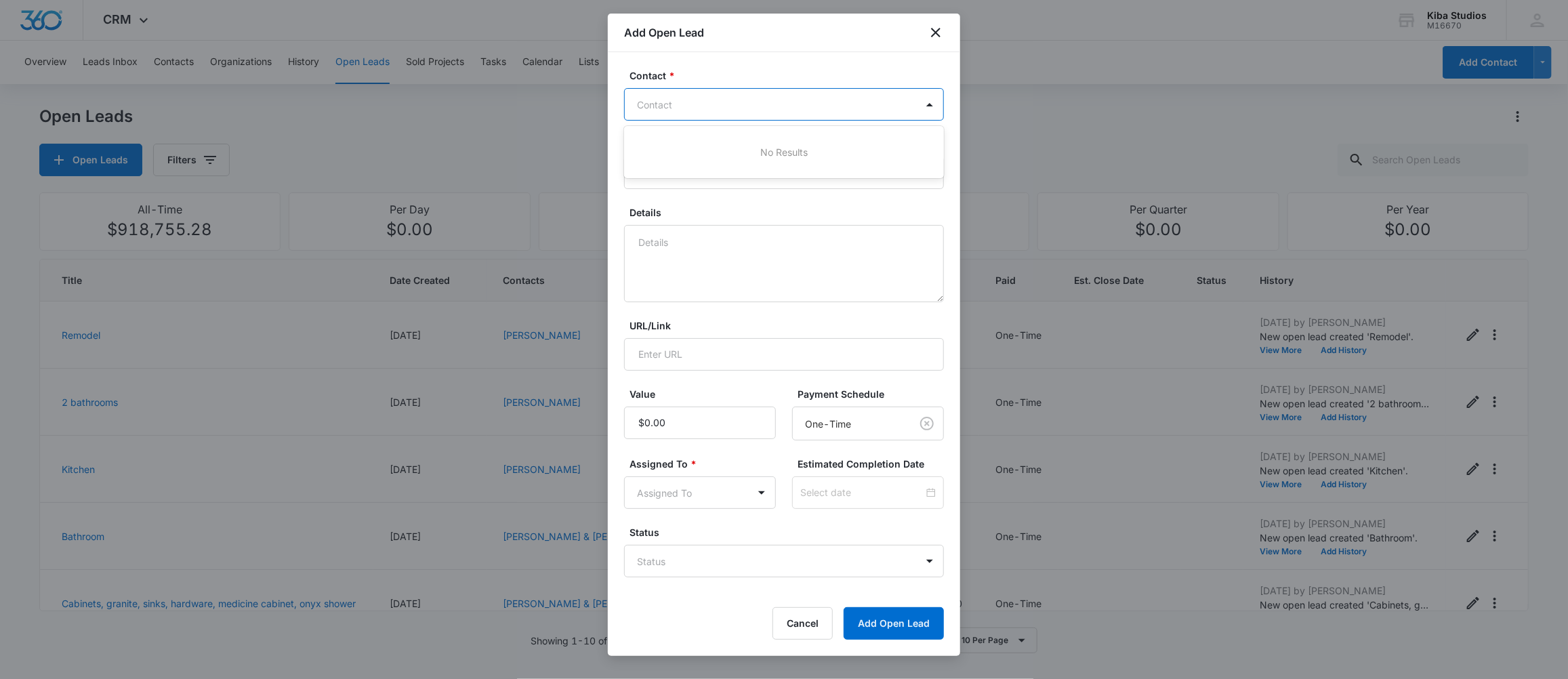
click at [690, 101] on div at bounding box center [775, 104] width 278 height 17
type input "farn"
drag, startPoint x: 698, startPoint y: 153, endPoint x: 698, endPoint y: 165, distance: 12.0
click at [698, 165] on p "[PERSON_NAME] & [PERSON_NAME] (ID:40650; [EMAIL_ADDRESS][DOMAIN_NAME]; 56366379…" at bounding box center [782, 160] width 284 height 29
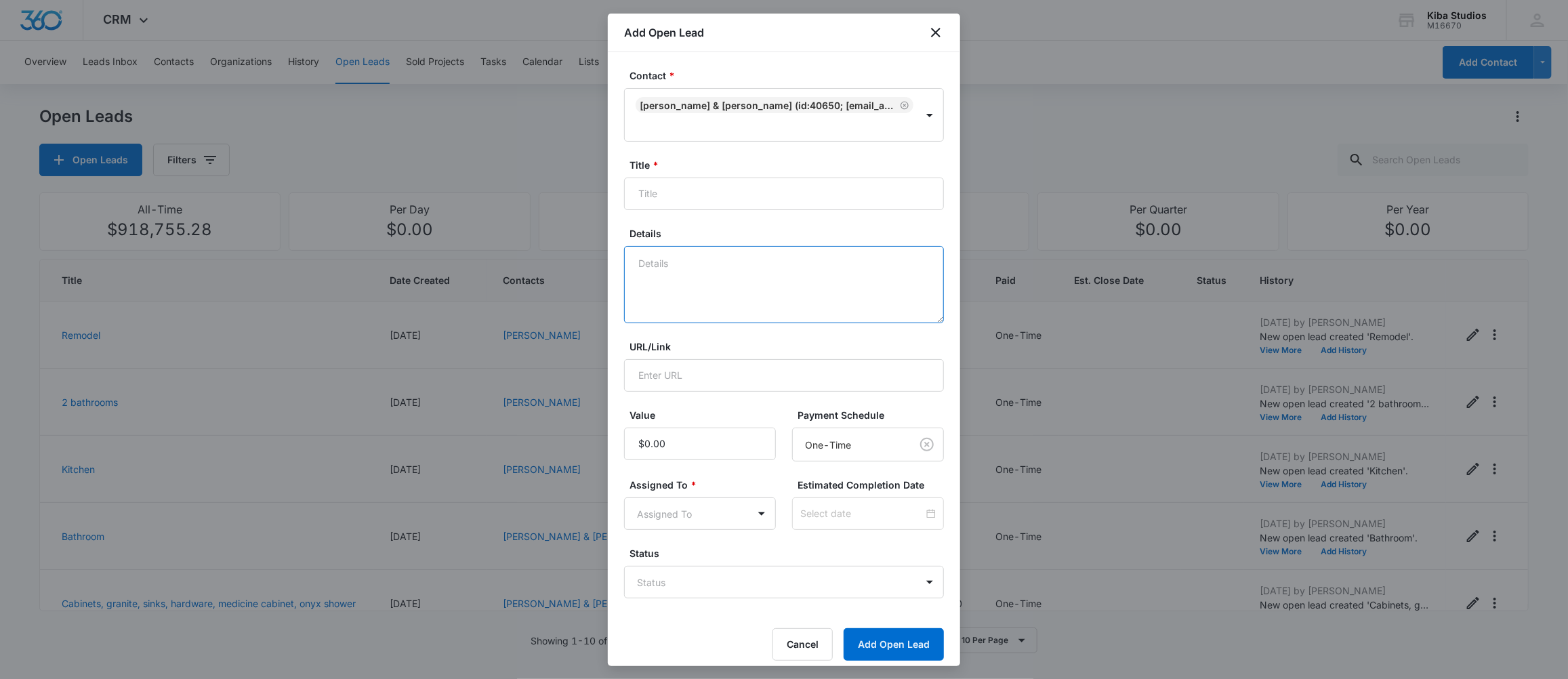
click at [670, 263] on textarea "Details" at bounding box center [784, 284] width 320 height 77
click at [678, 188] on input "Title *" at bounding box center [784, 194] width 320 height 32
type input "Bathroom"
click at [846, 283] on textarea "Needs a new vanity & Onyx shower & flooring. When I was there they decided to l…" at bounding box center [784, 284] width 320 height 77
type textarea "Needs a new vanity & Onyx shower & flooring. When I was there they decided to l…"
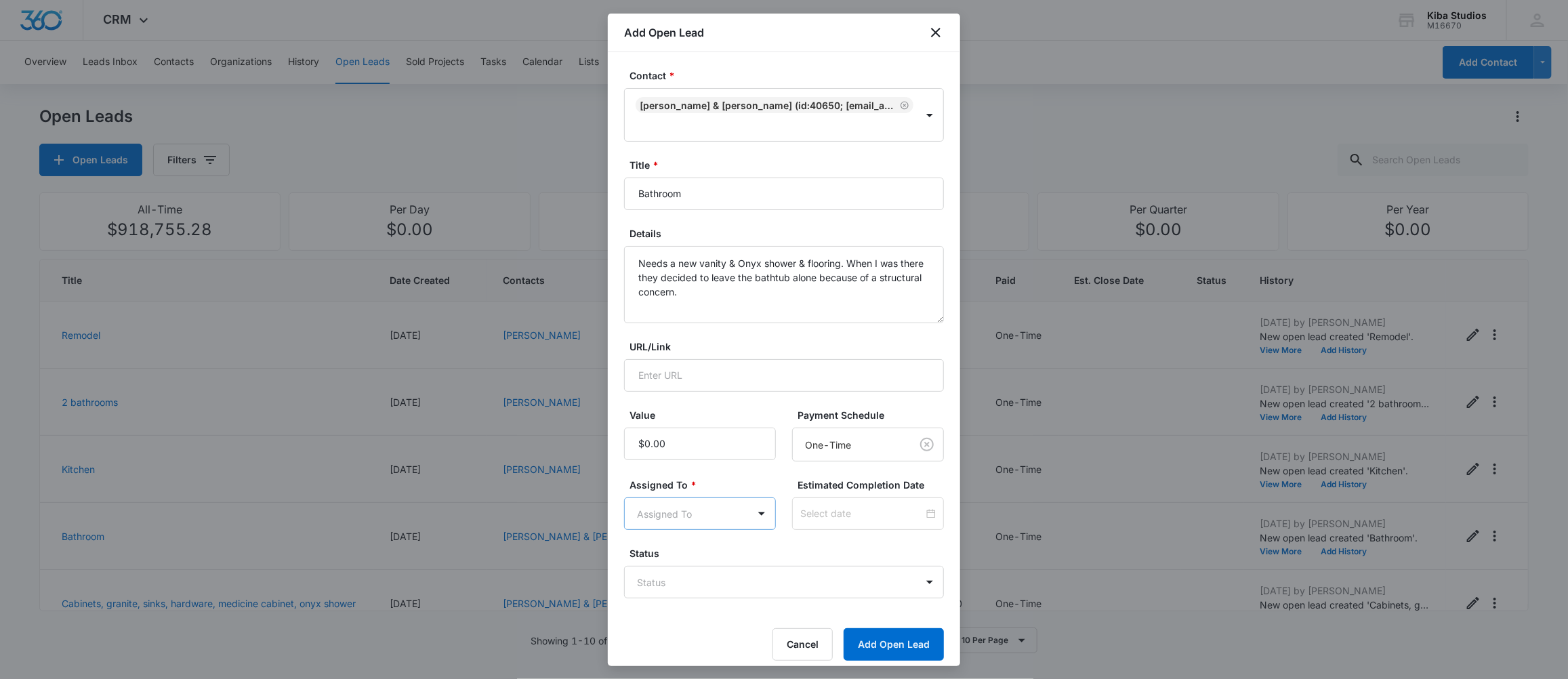
click at [663, 516] on body "CRM Apps Forms CRM Scheduling Files Brand Kiba Studios M16670 Your Accounts Vie…" at bounding box center [784, 339] width 1568 height 679
click at [661, 588] on p "[PERSON_NAME]" at bounding box center [679, 588] width 78 height 14
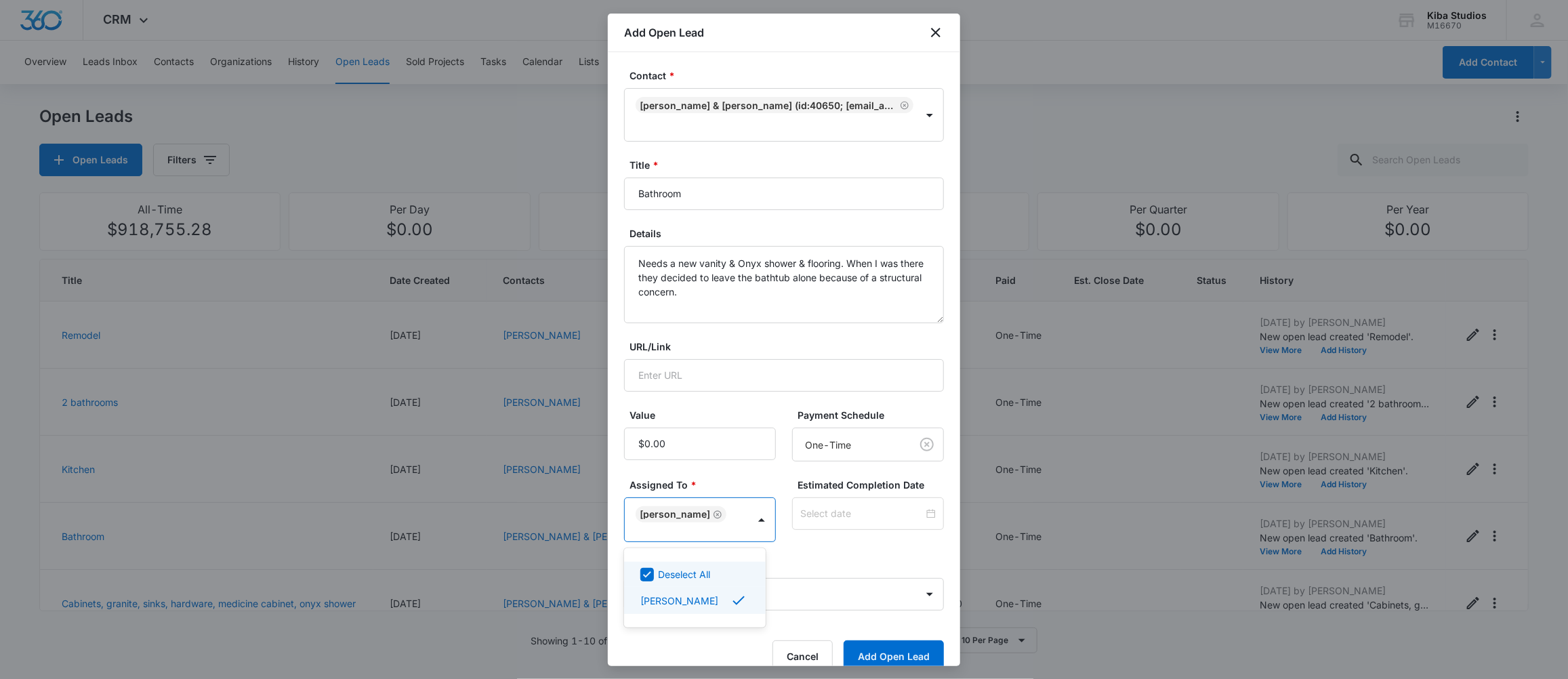
click at [794, 564] on div at bounding box center [784, 339] width 1568 height 679
click at [844, 651] on button "Add Open Lead" at bounding box center [894, 657] width 100 height 32
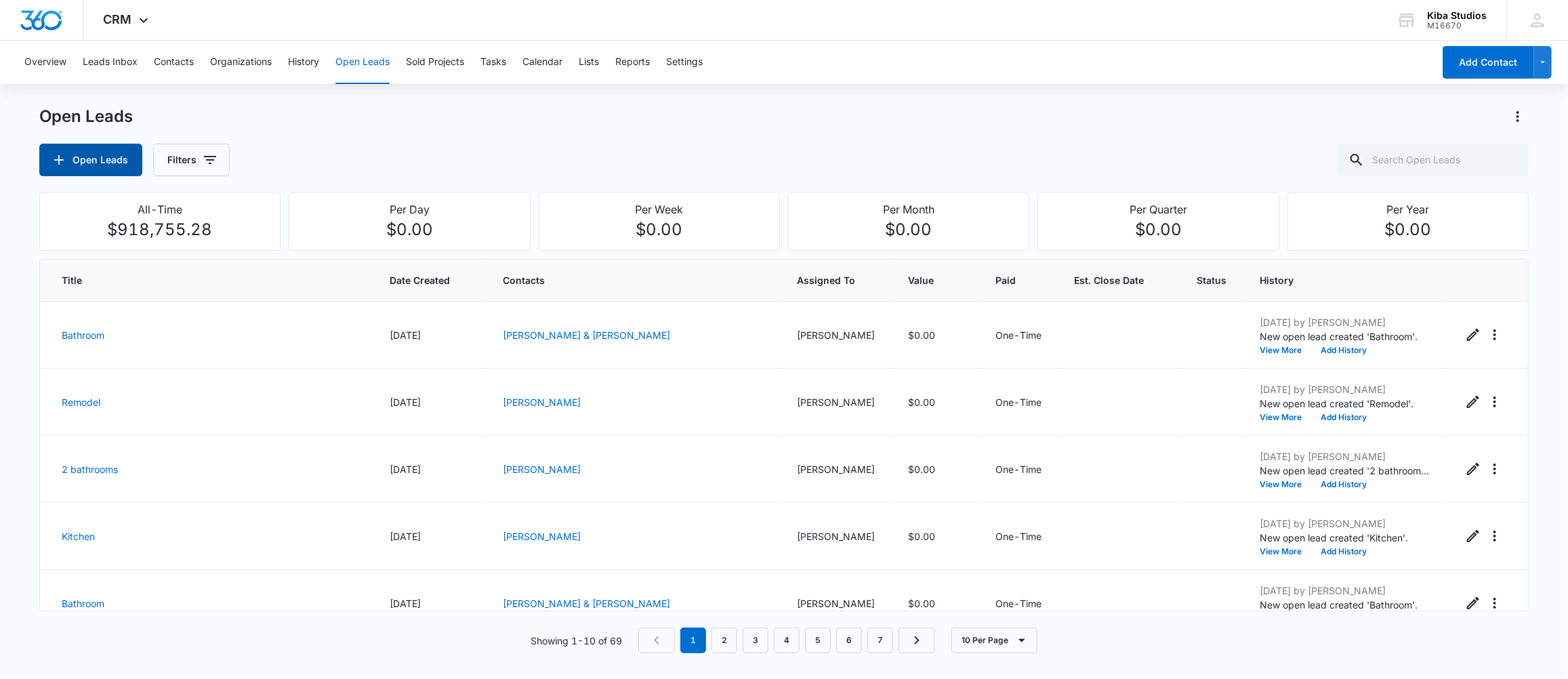
click at [105, 152] on button "Open Leads" at bounding box center [91, 160] width 103 height 32
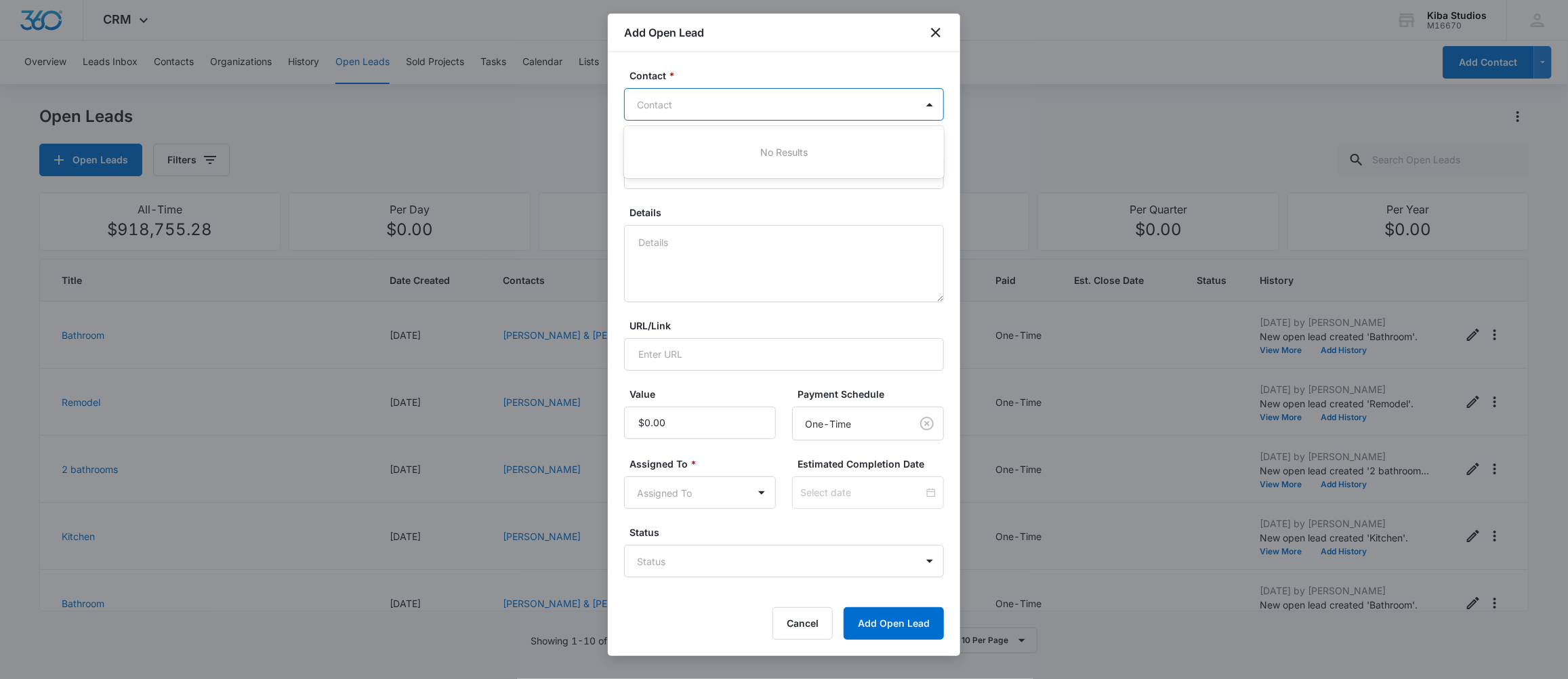
click at [670, 104] on div at bounding box center [775, 104] width 278 height 17
type input "[PERSON_NAME]"
click at [686, 161] on p "[PERSON_NAME] & [PERSON_NAME] (ID:40649; [PERSON_NAME][EMAIL_ADDRESS][DOMAIN_NA…" at bounding box center [782, 167] width 284 height 43
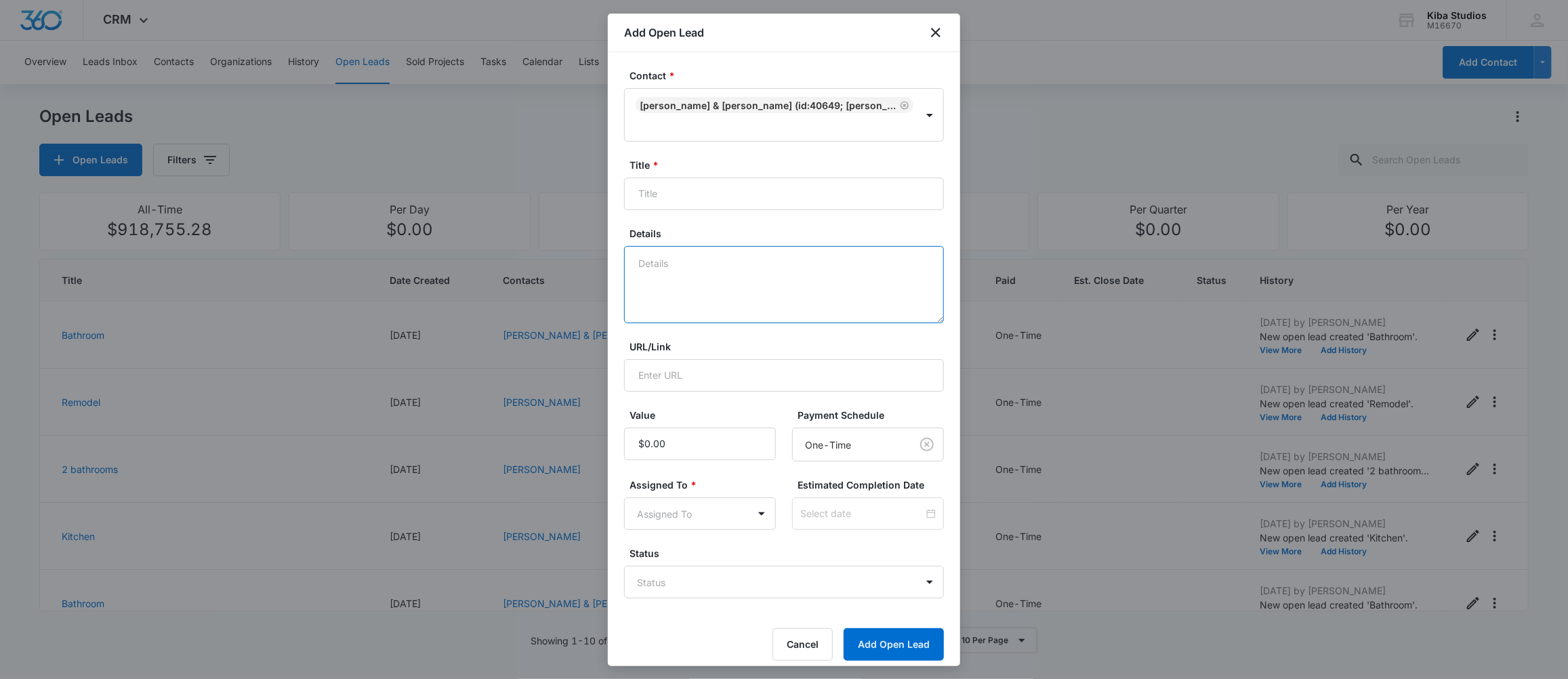
click at [724, 282] on textarea "Details" at bounding box center [784, 284] width 320 height 77
click at [723, 190] on input "Title *" at bounding box center [784, 194] width 320 height 32
type input "Pool House"
click at [636, 293] on textarea "Needs cabinets for a kitchenette & bathroom Countertops for both areas, floring…" at bounding box center [784, 284] width 320 height 77
type textarea "Needs cabinets for a kitchenette & bathroom Countertops for both areas, floorin…"
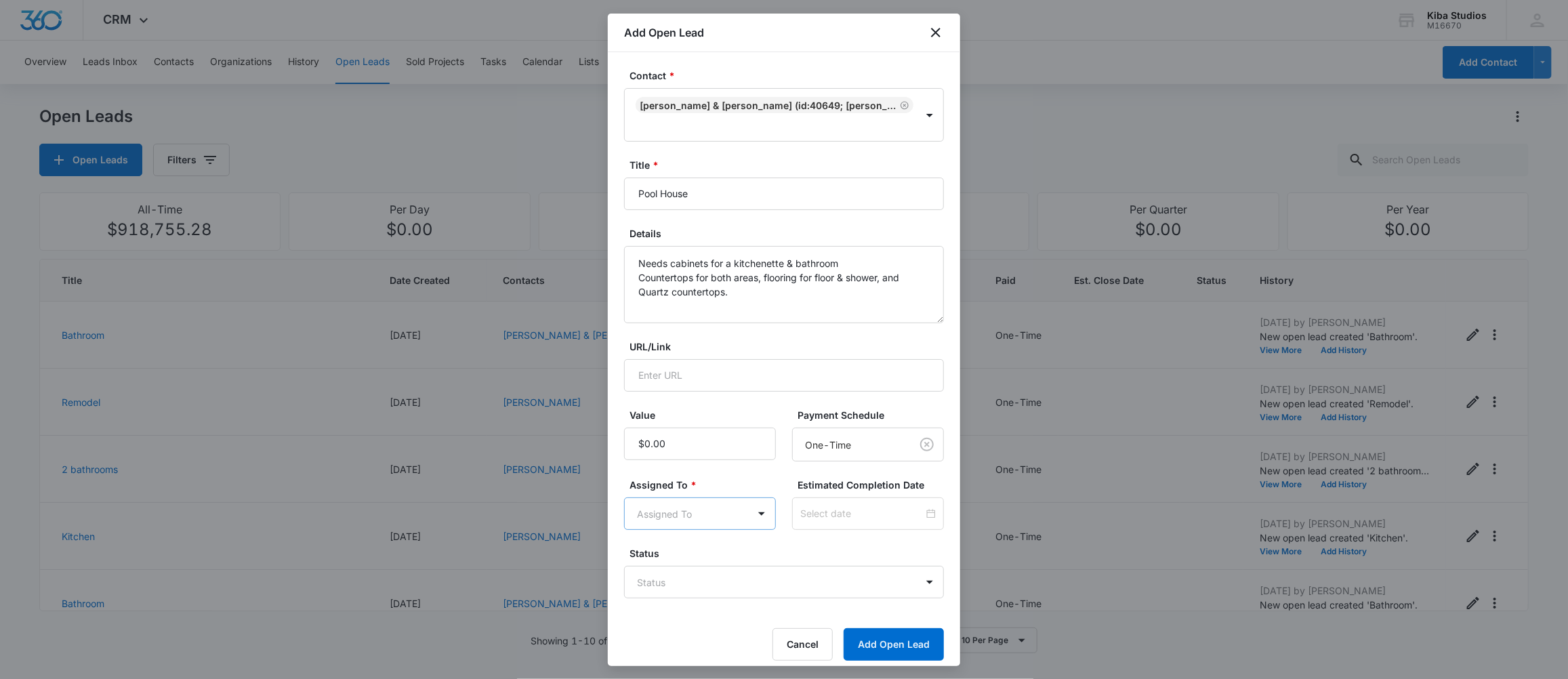
click at [679, 522] on body "CRM Apps Forms CRM Scheduling Files Brand Kiba Studios M16670 Your Accounts Vie…" at bounding box center [784, 339] width 1568 height 679
click at [674, 586] on p "[PERSON_NAME]" at bounding box center [679, 588] width 78 height 14
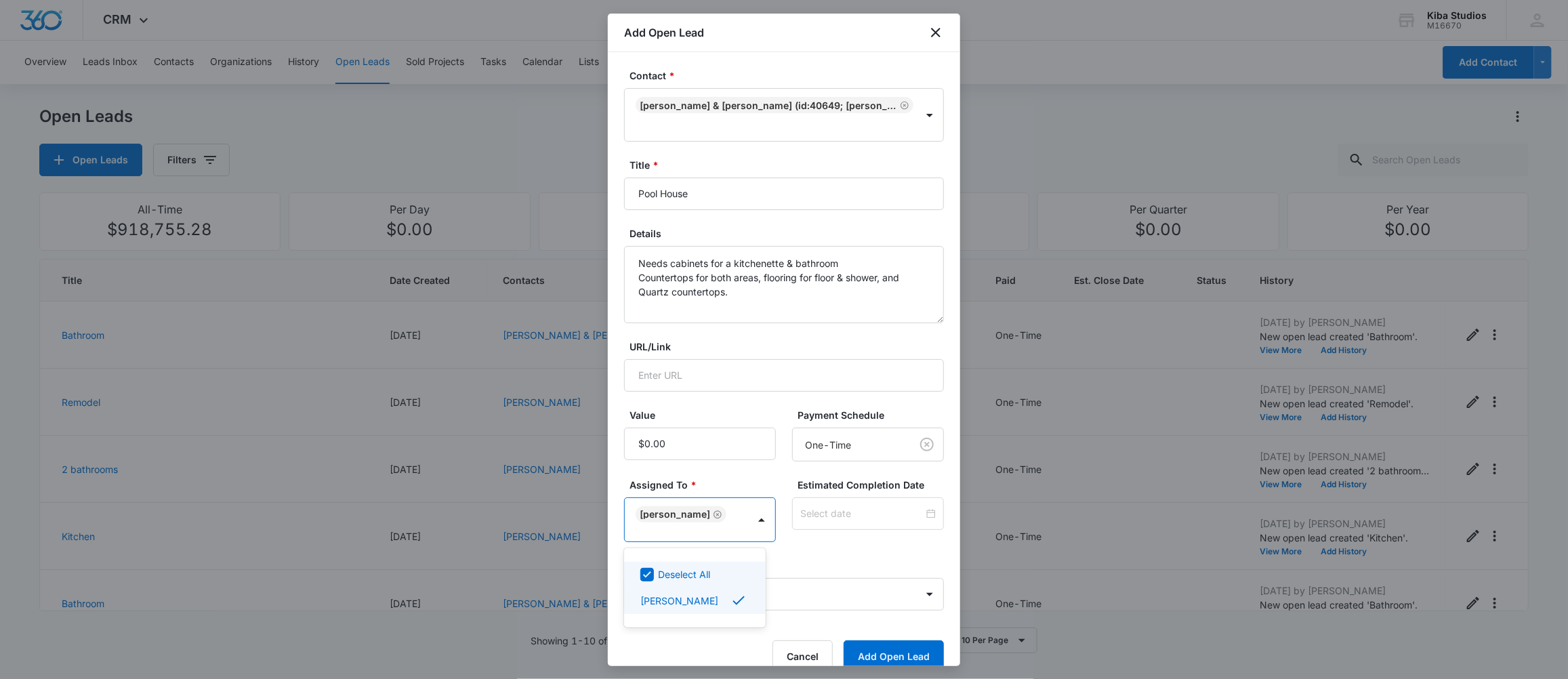
click at [815, 545] on div at bounding box center [784, 339] width 1568 height 679
click at [853, 652] on button "Add Open Lead" at bounding box center [894, 657] width 100 height 32
